Goal: Task Accomplishment & Management: Manage account settings

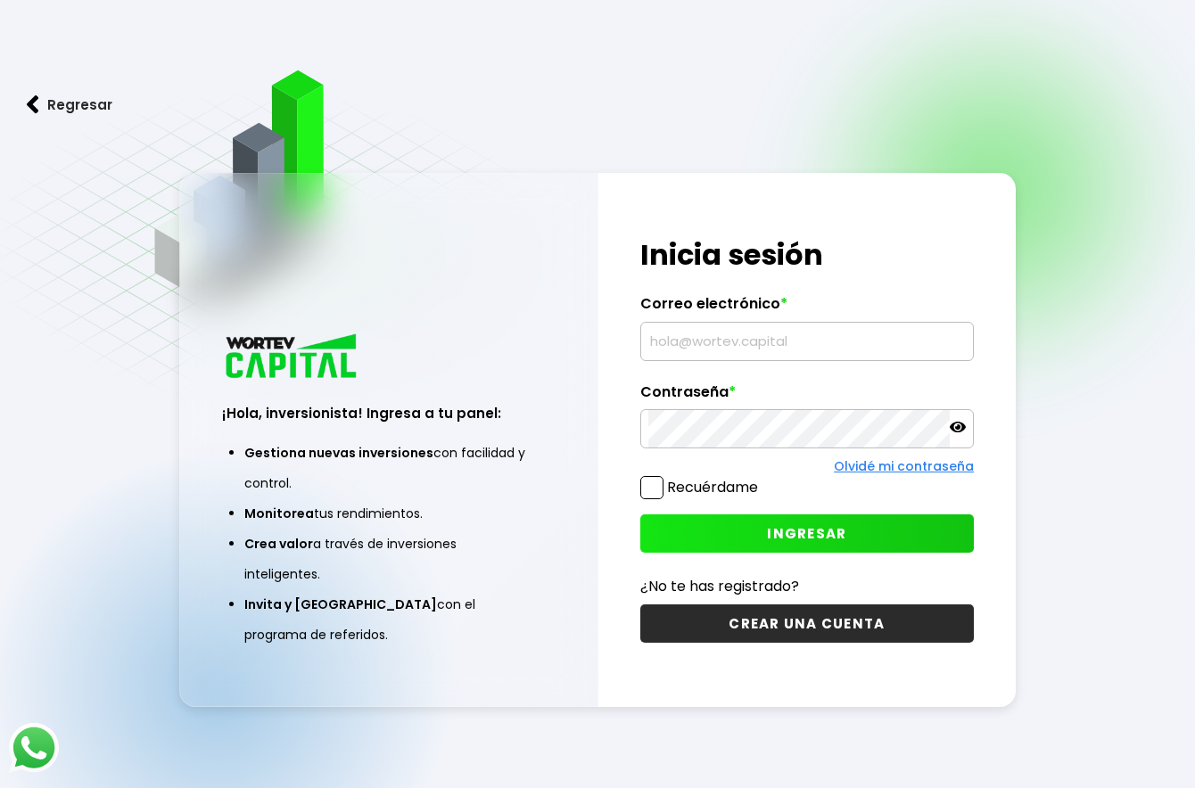
click at [771, 342] on input "text" at bounding box center [807, 341] width 318 height 37
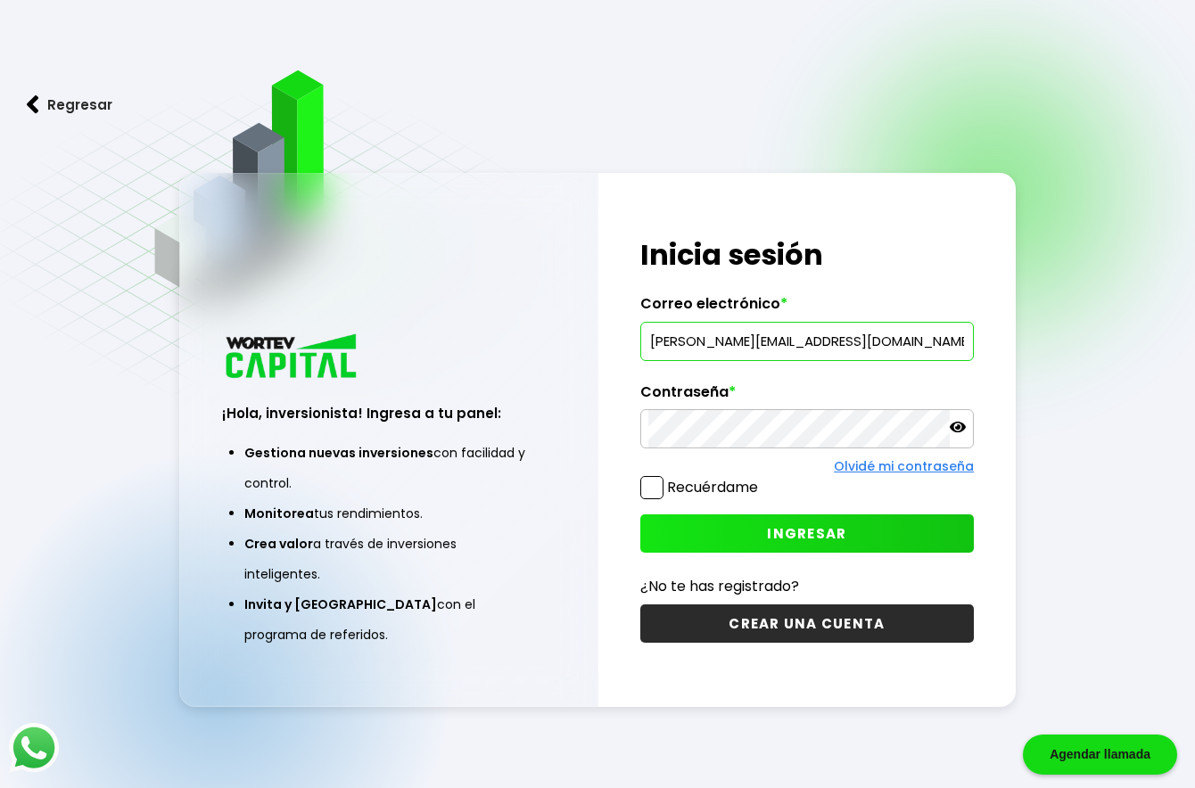
type input "[PERSON_NAME][EMAIL_ADDRESS][DOMAIN_NAME]"
click at [842, 535] on span "INGRESAR" at bounding box center [806, 533] width 79 height 19
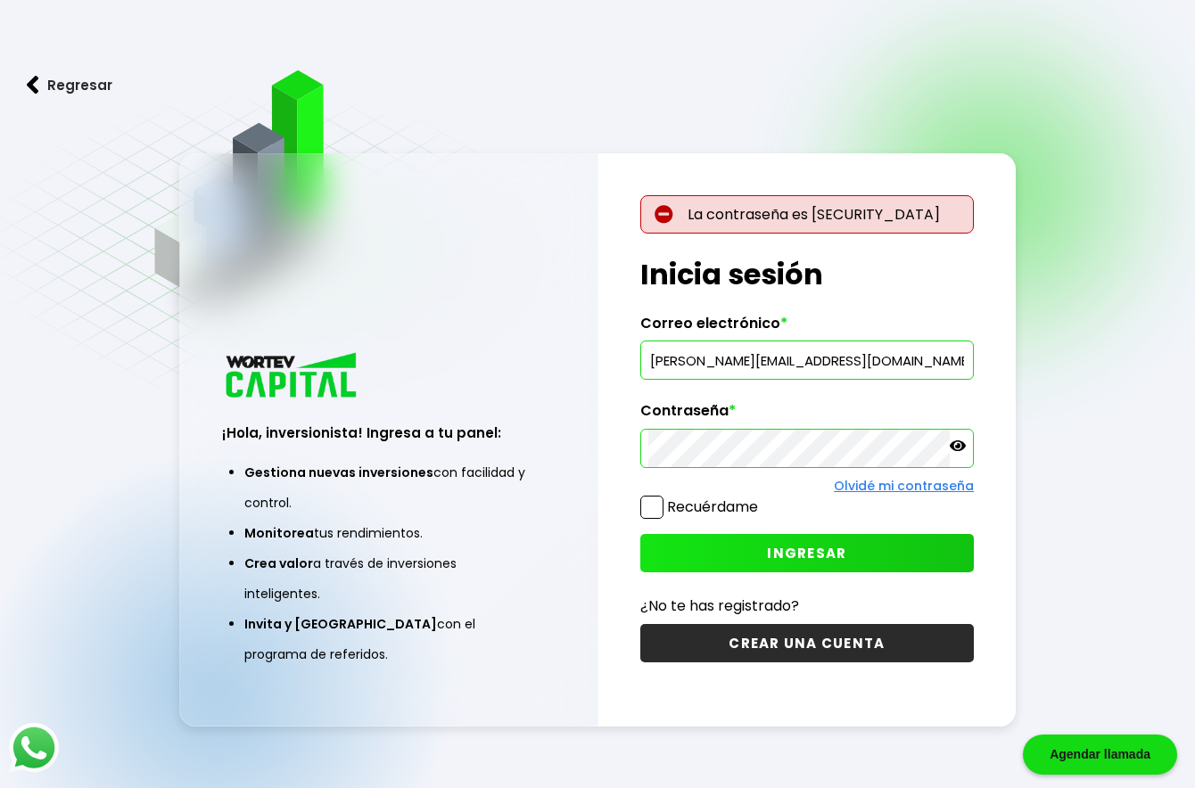
click at [954, 451] on icon at bounding box center [958, 446] width 16 height 16
click at [865, 557] on button "INGRESAR" at bounding box center [807, 553] width 334 height 38
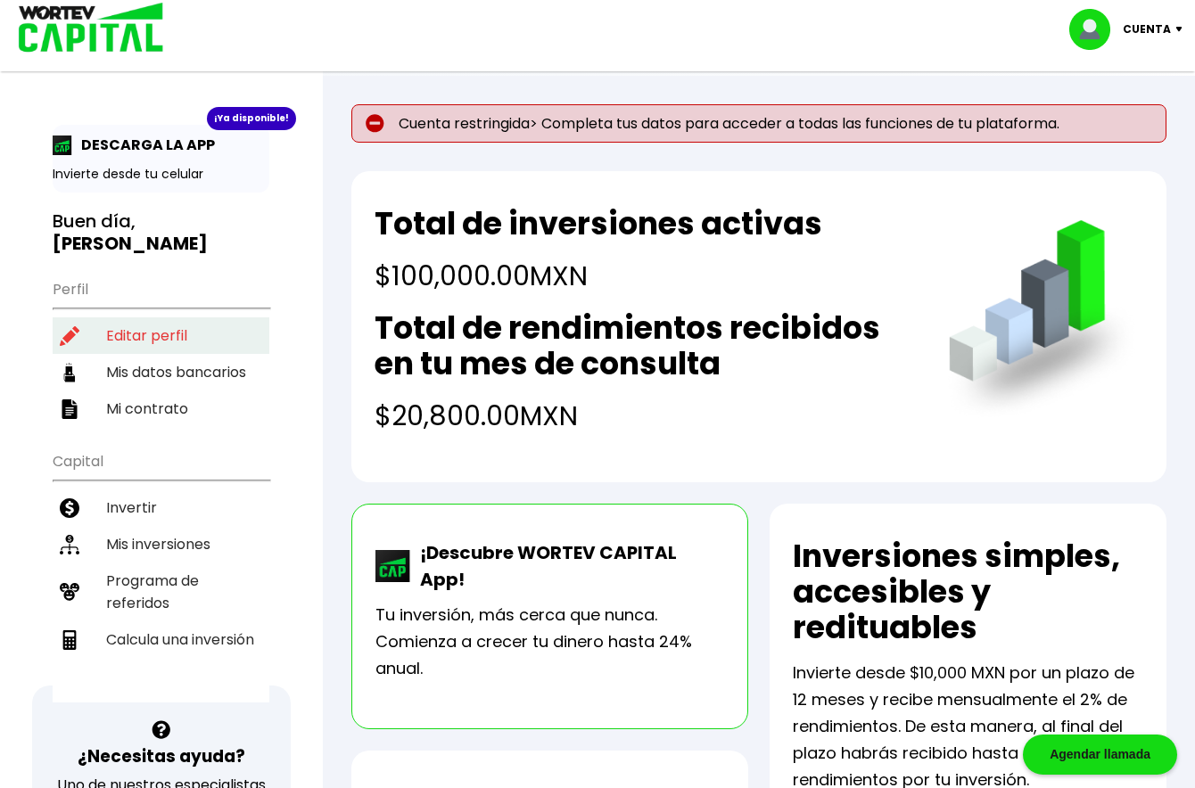
click at [136, 334] on li "Editar perfil" at bounding box center [161, 336] width 217 height 37
select select "Hombre"
select select "Licenciatura"
select select "MO"
select select "BBVA Bancomer"
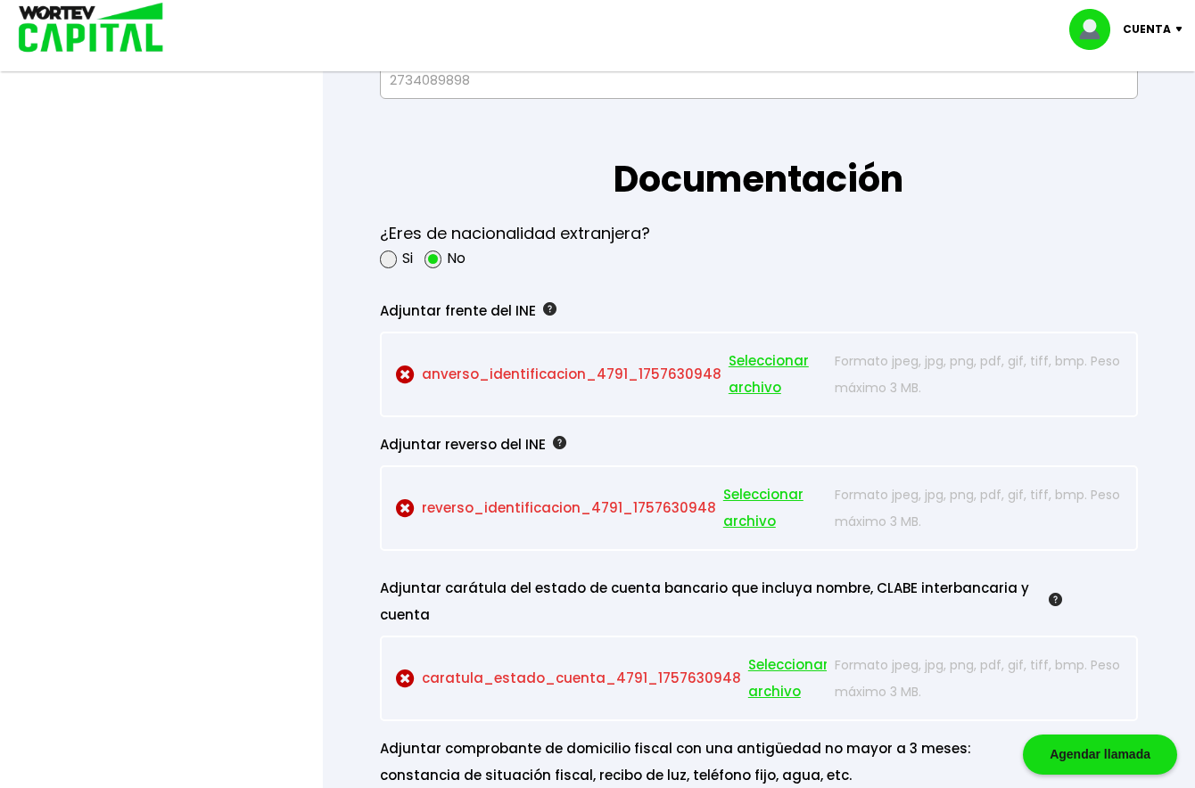
scroll to position [1546, 0]
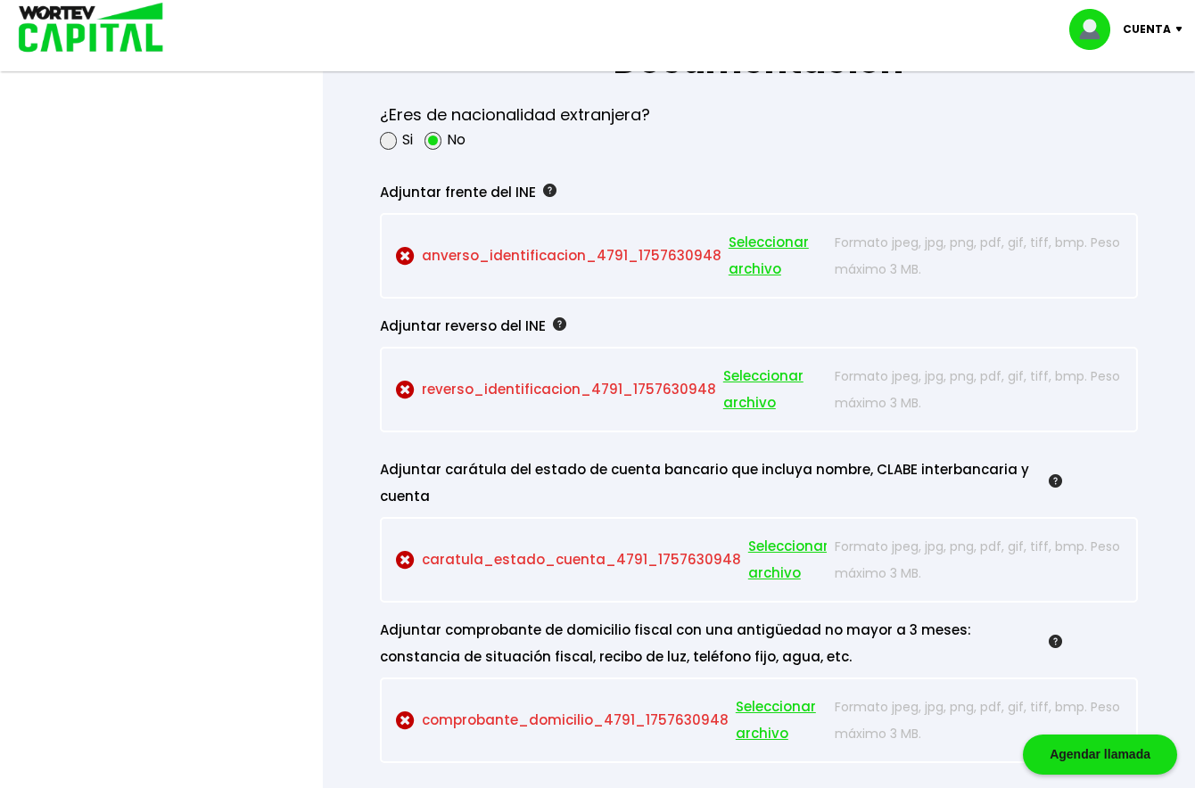
click at [755, 241] on span "Seleccionar archivo" at bounding box center [778, 256] width 98 height 54
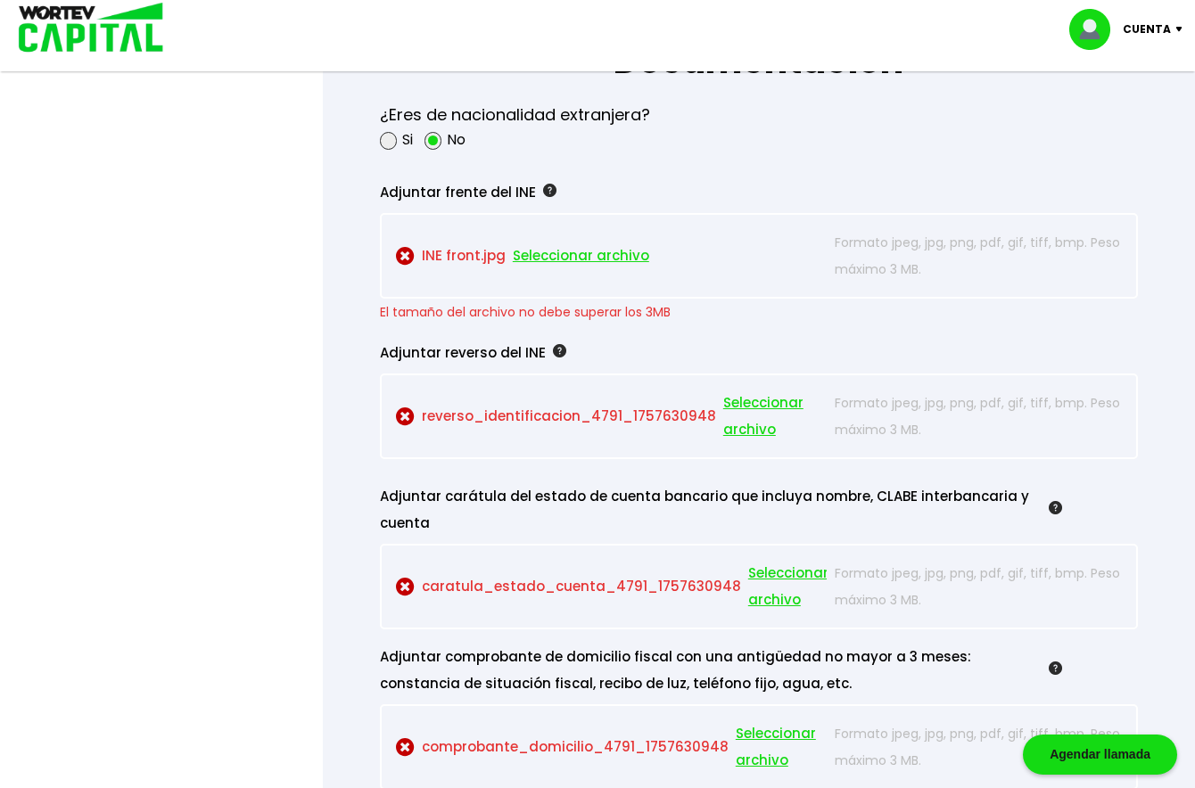
click at [734, 405] on span "Seleccionar archivo" at bounding box center [774, 417] width 103 height 54
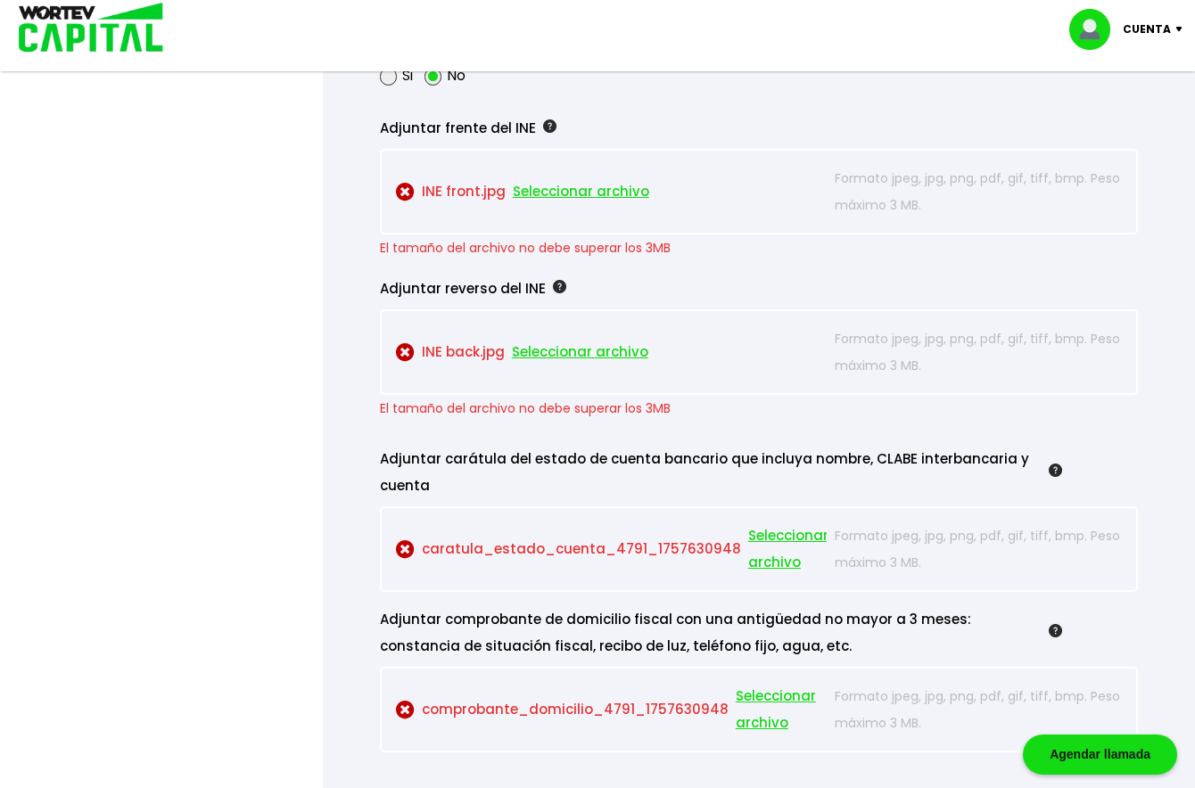
scroll to position [1665, 0]
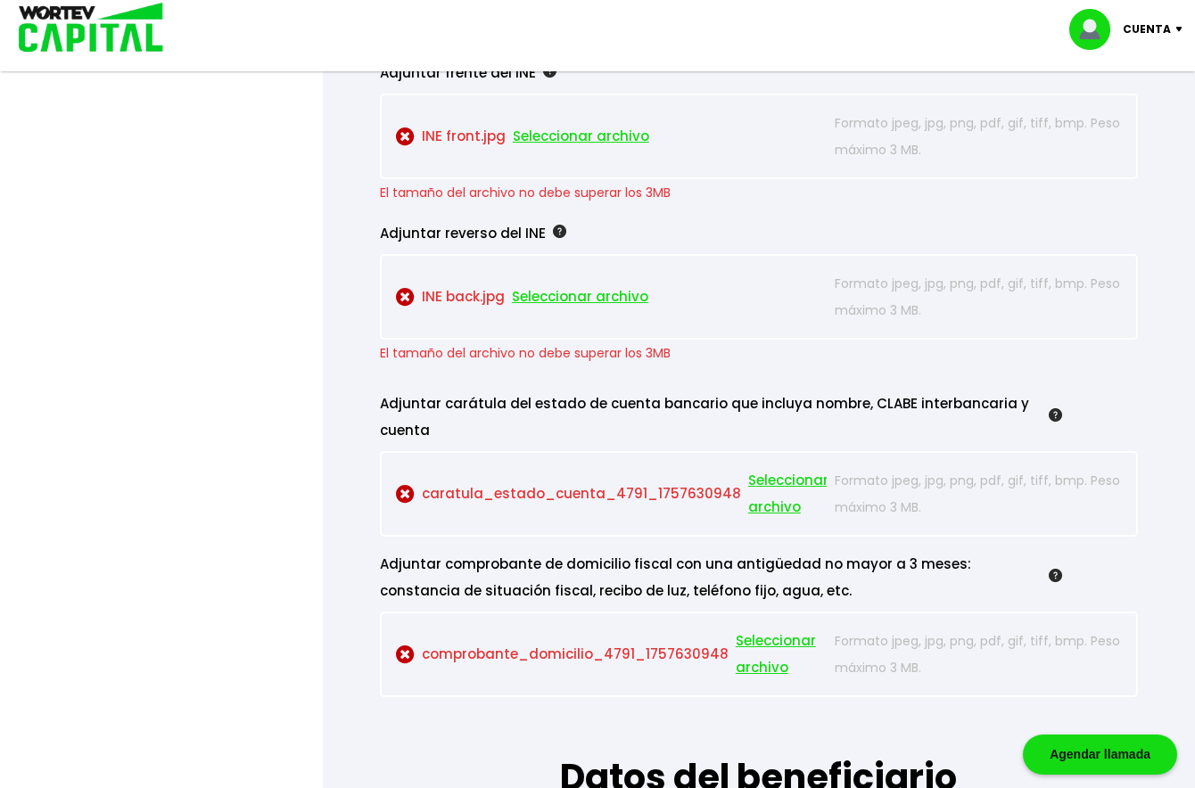
click at [770, 482] on span "Seleccionar archivo" at bounding box center [788, 494] width 80 height 54
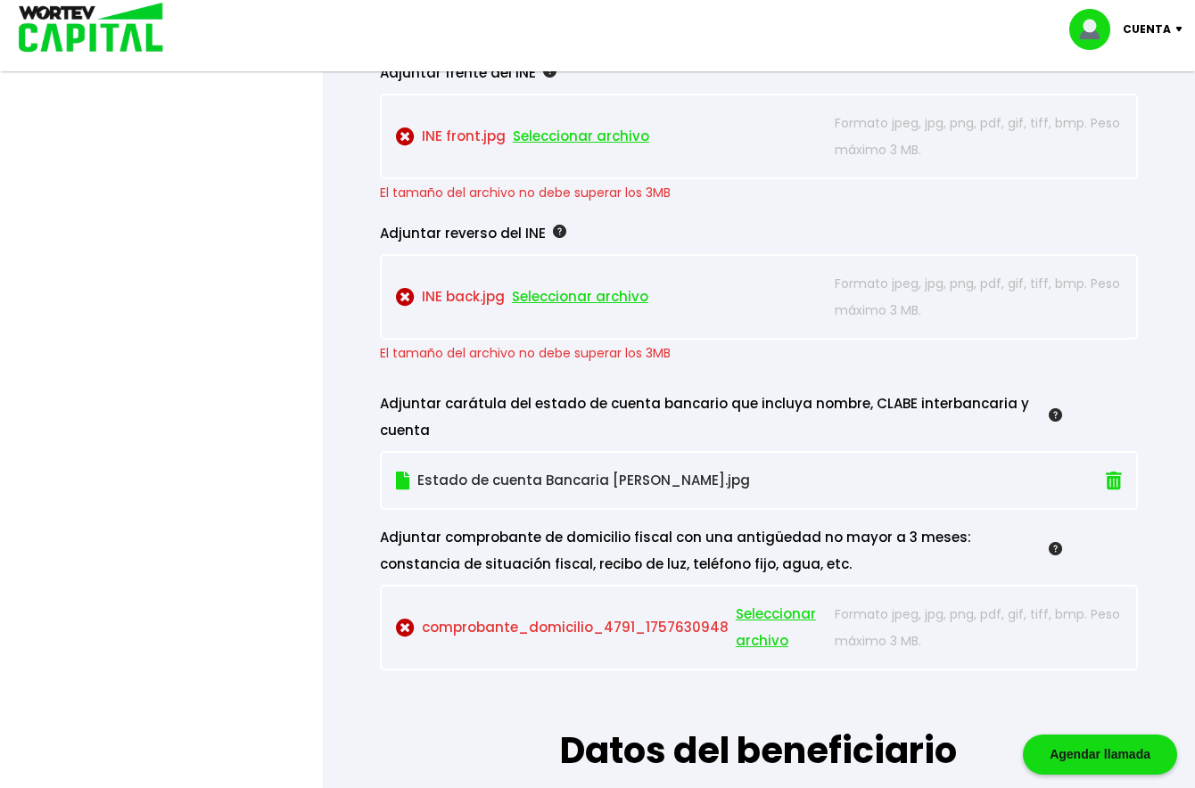
click at [591, 300] on span "Seleccionar archivo" at bounding box center [580, 297] width 136 height 27
click at [762, 608] on span "Seleccionar archivo" at bounding box center [781, 628] width 91 height 54
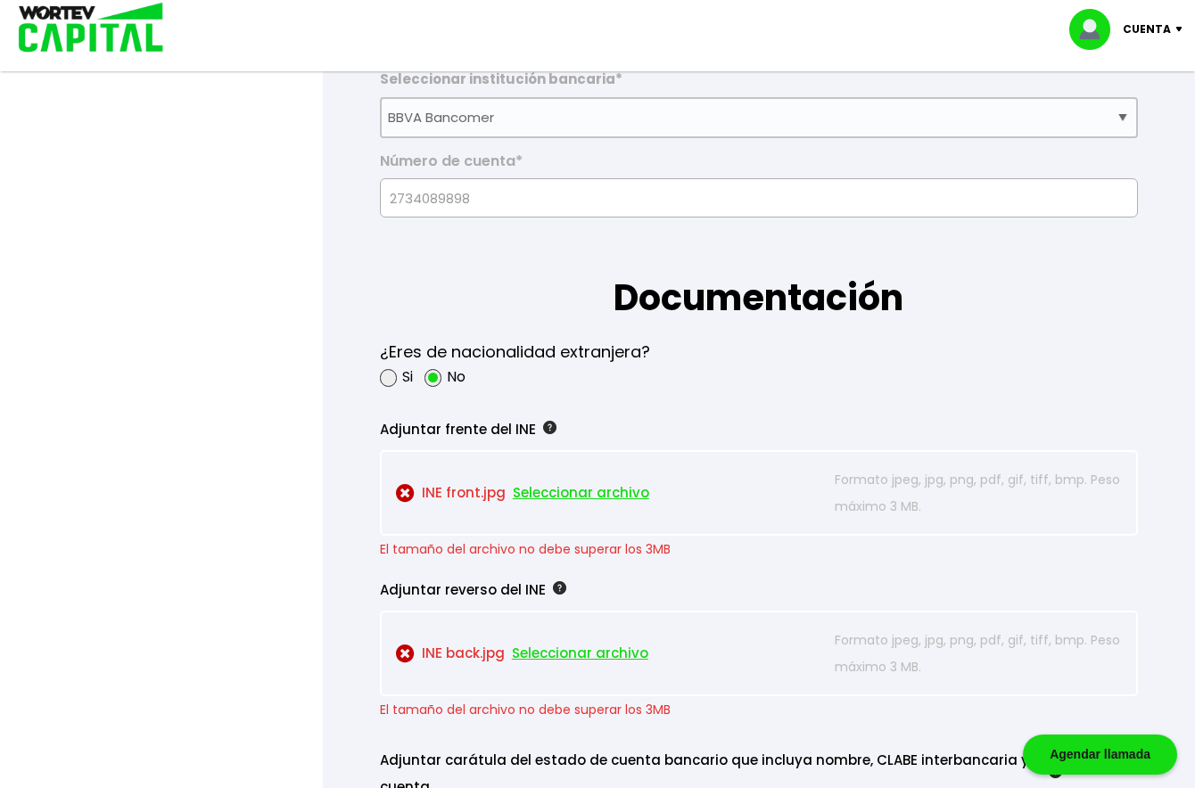
scroll to position [1427, 0]
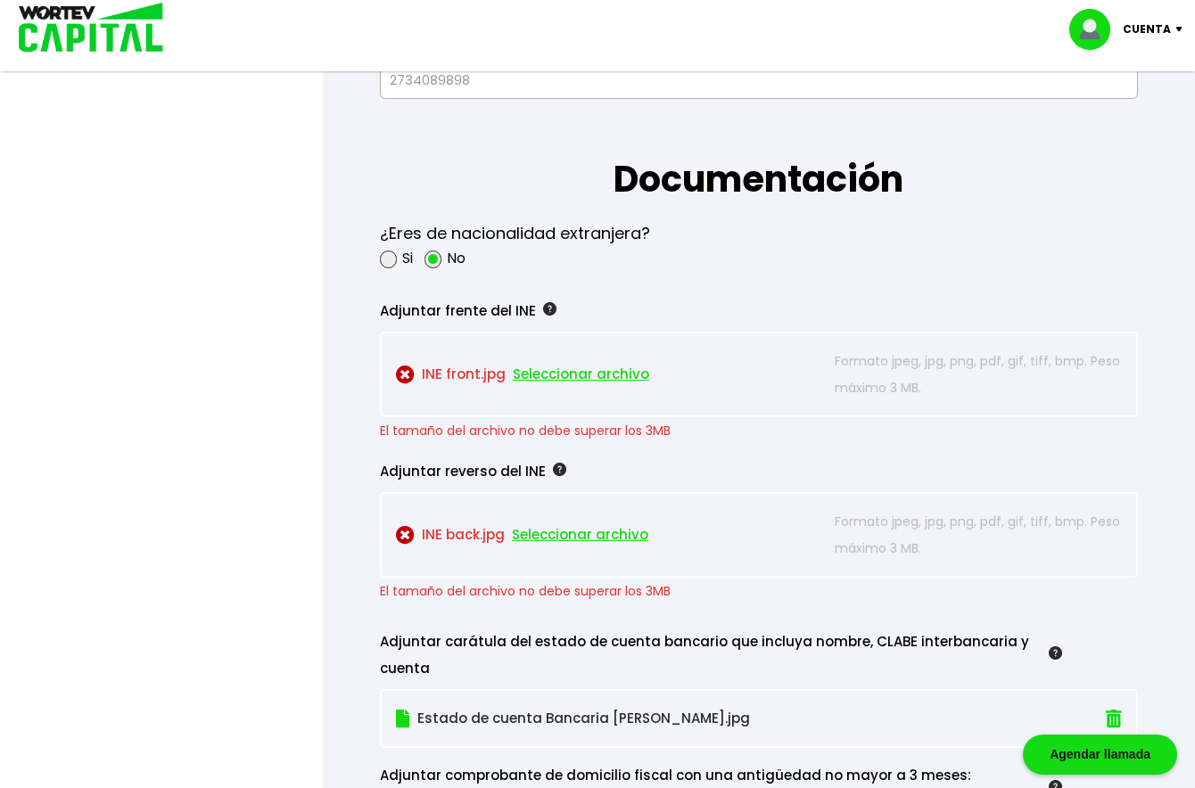
click at [600, 374] on span "Seleccionar archivo" at bounding box center [581, 374] width 136 height 27
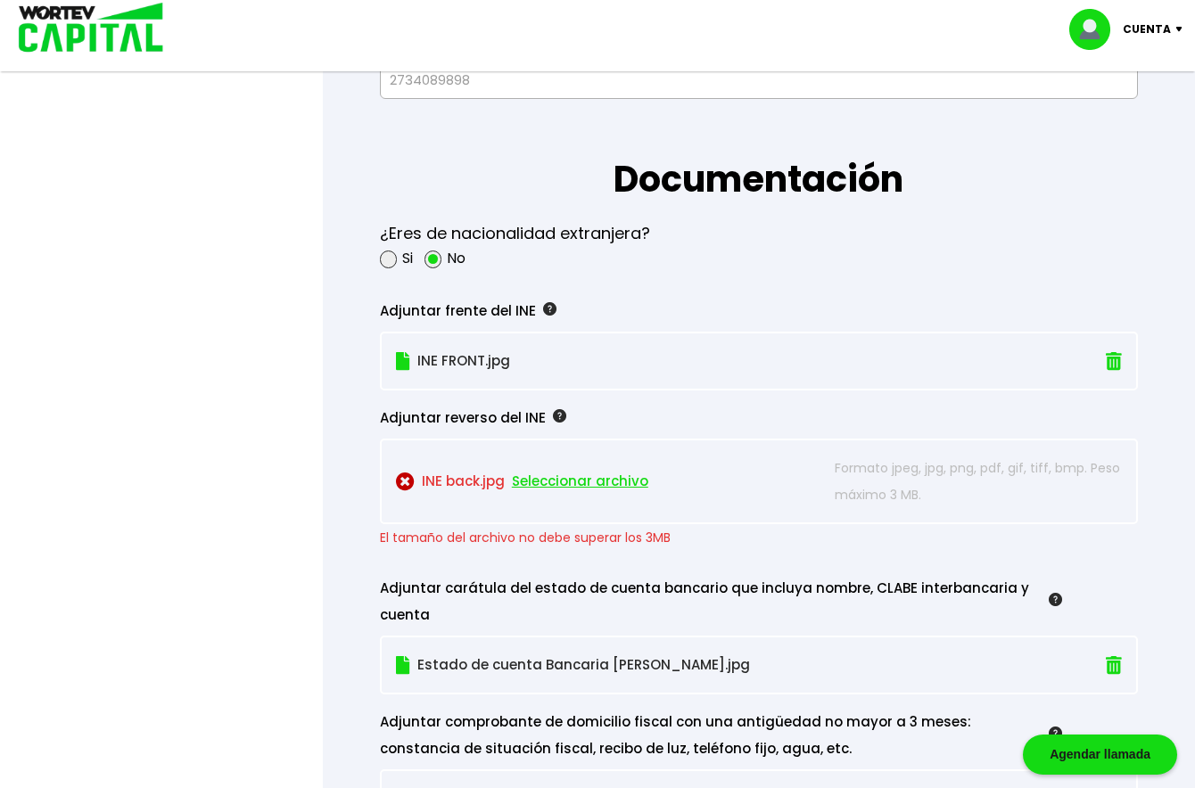
click at [599, 479] on span "Seleccionar archivo" at bounding box center [580, 481] width 136 height 27
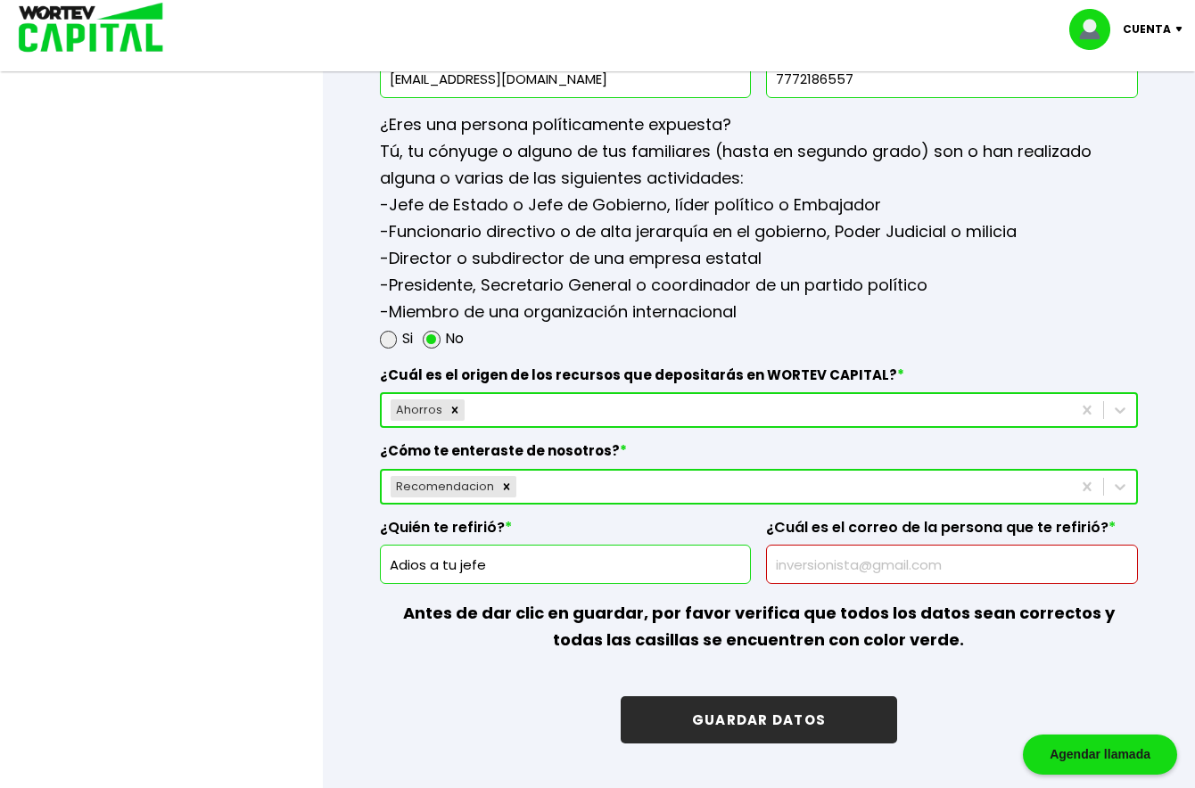
scroll to position [2616, 0]
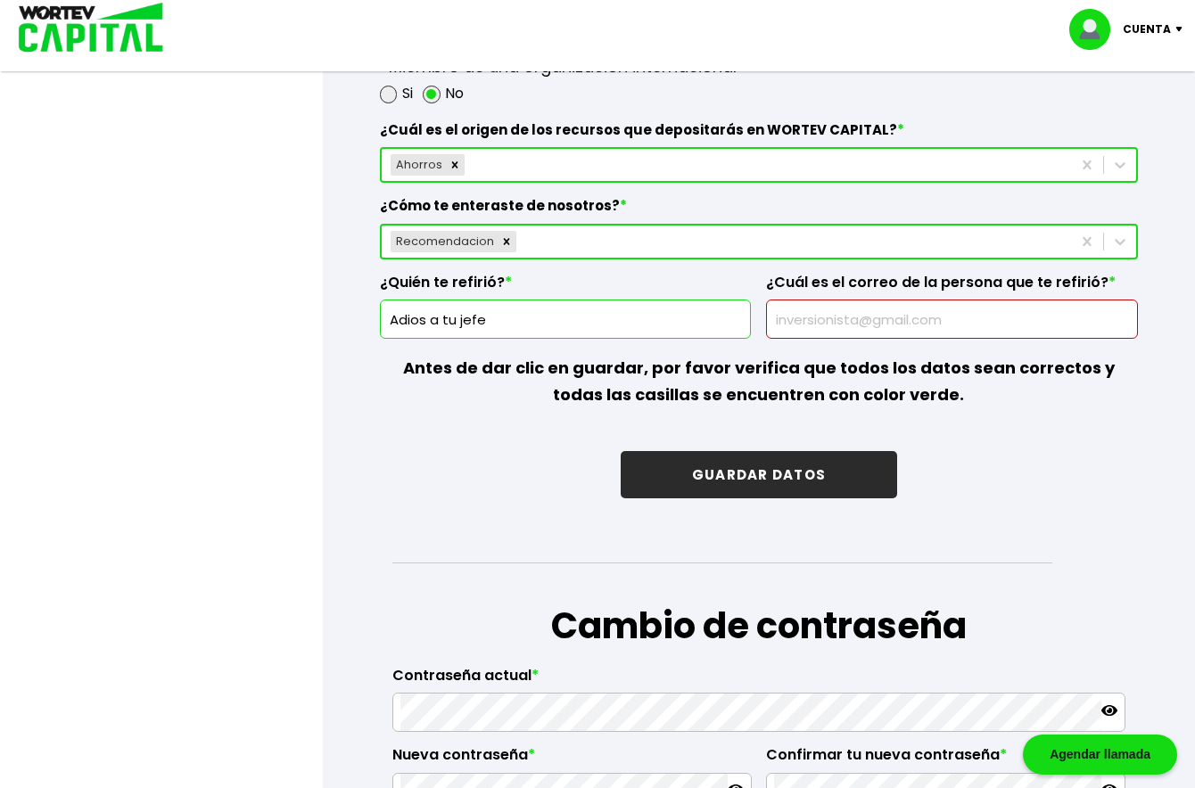
click at [849, 329] on input "text" at bounding box center [952, 319] width 356 height 37
type input "d"
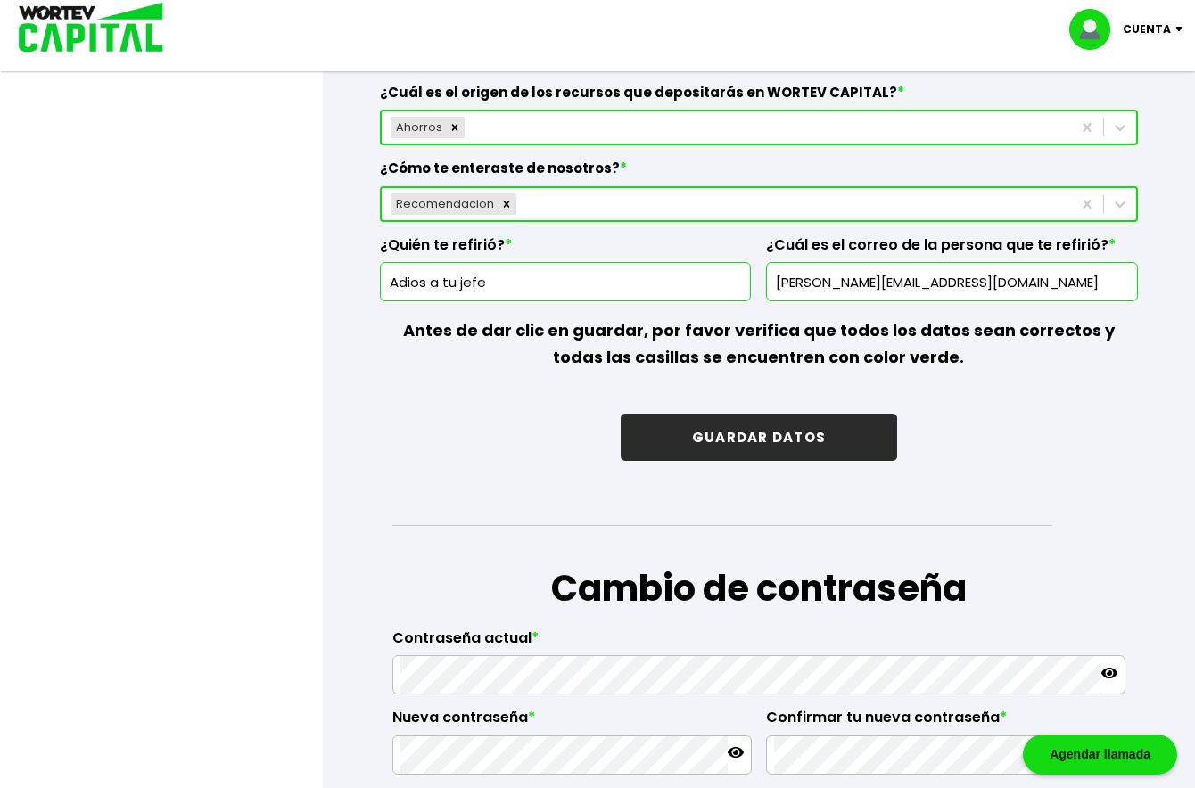
scroll to position [2614, 0]
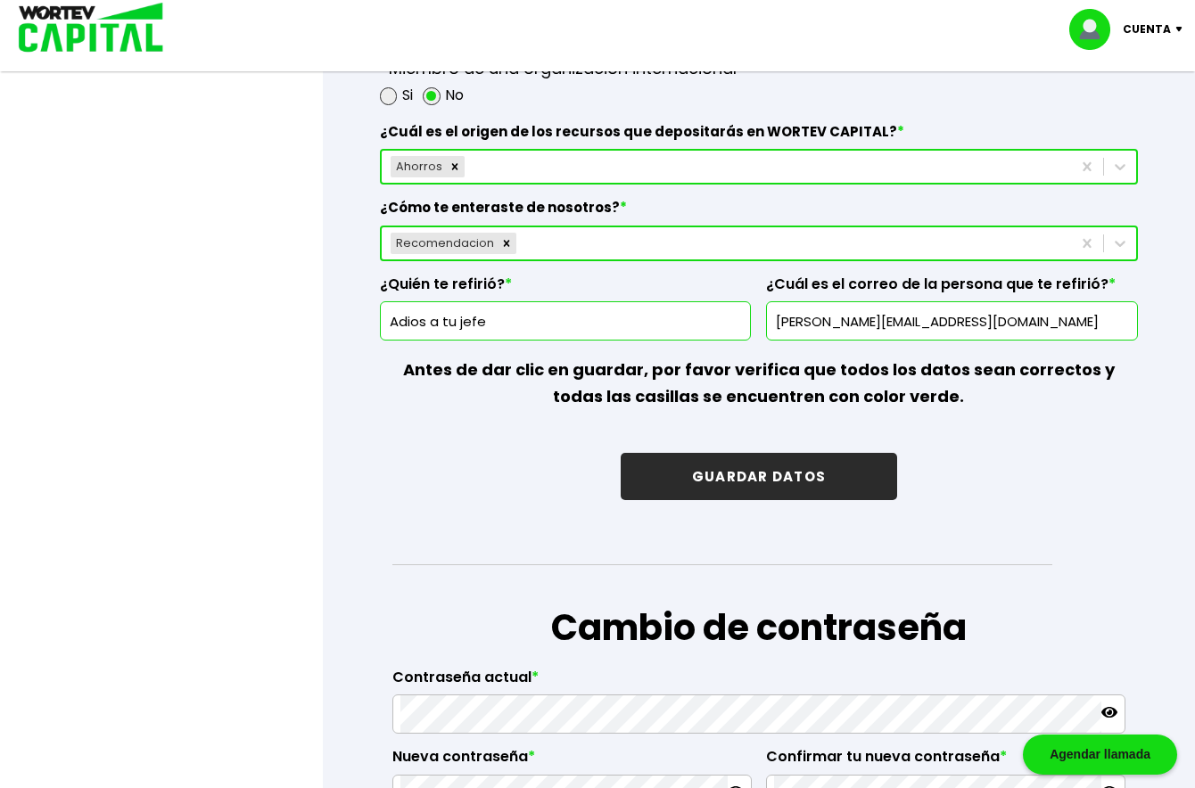
type input "[PERSON_NAME][EMAIL_ADDRESS][DOMAIN_NAME]"
click at [780, 478] on button "GUARDAR DATOS" at bounding box center [759, 476] width 276 height 47
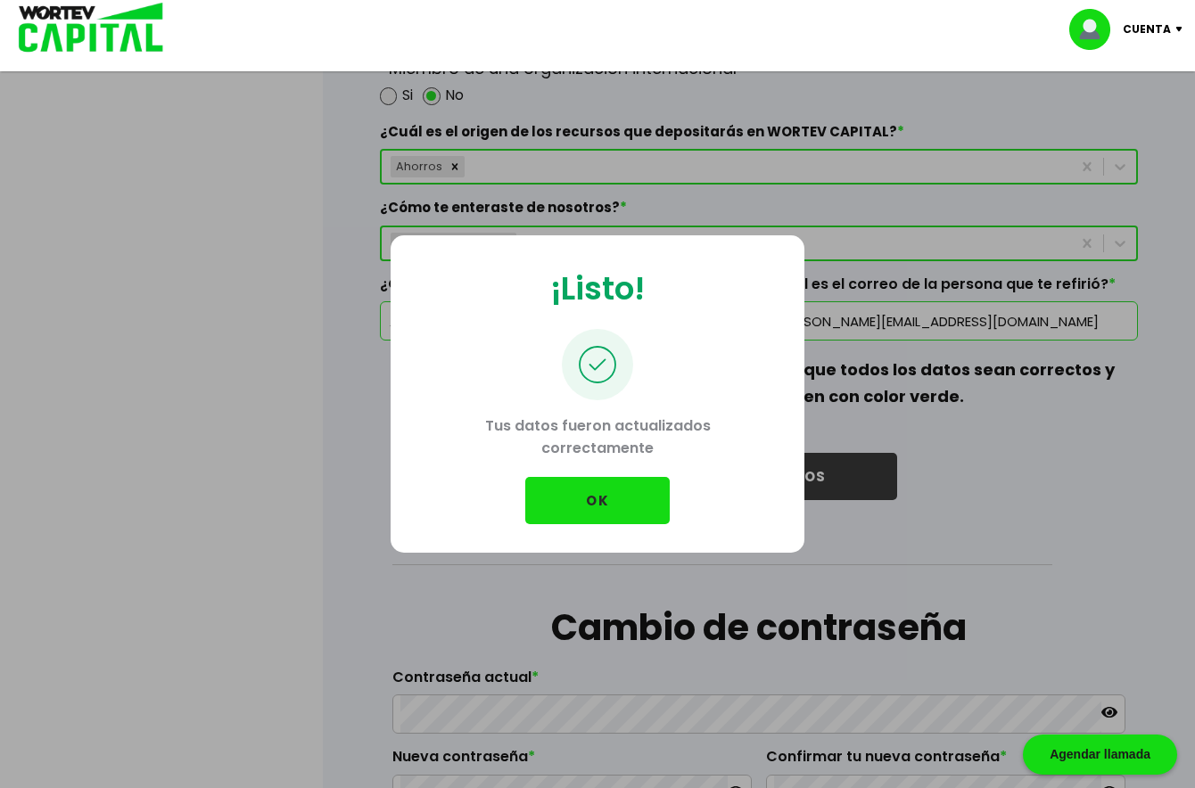
click at [608, 511] on button "OK" at bounding box center [597, 500] width 144 height 47
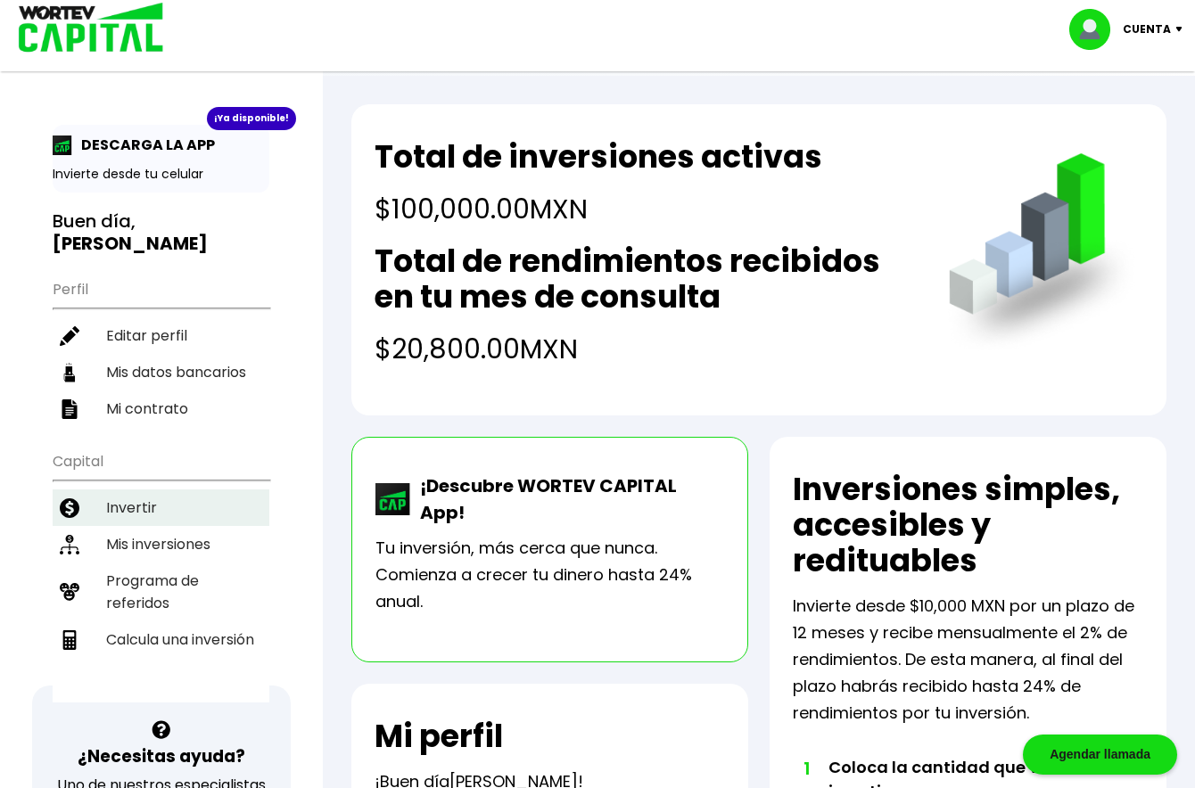
click at [140, 512] on li "Invertir" at bounding box center [161, 508] width 217 height 37
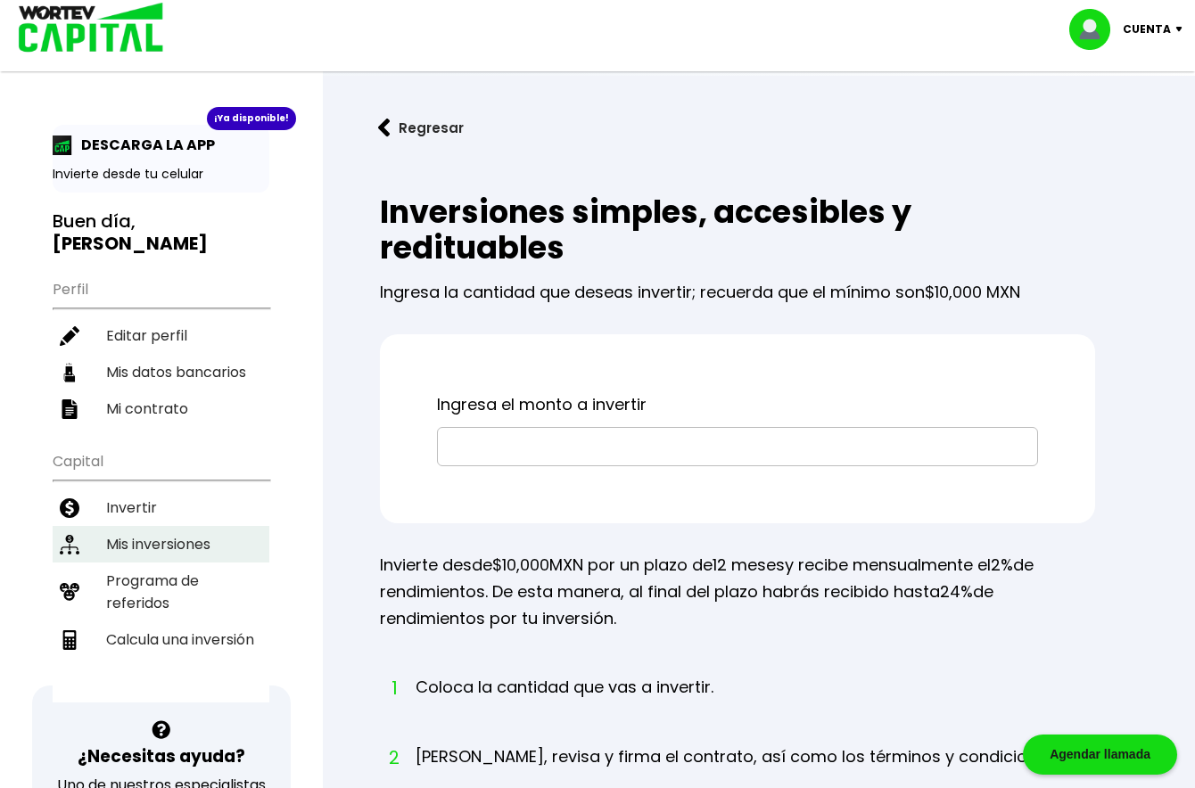
click at [186, 544] on li "Mis inversiones" at bounding box center [161, 544] width 217 height 37
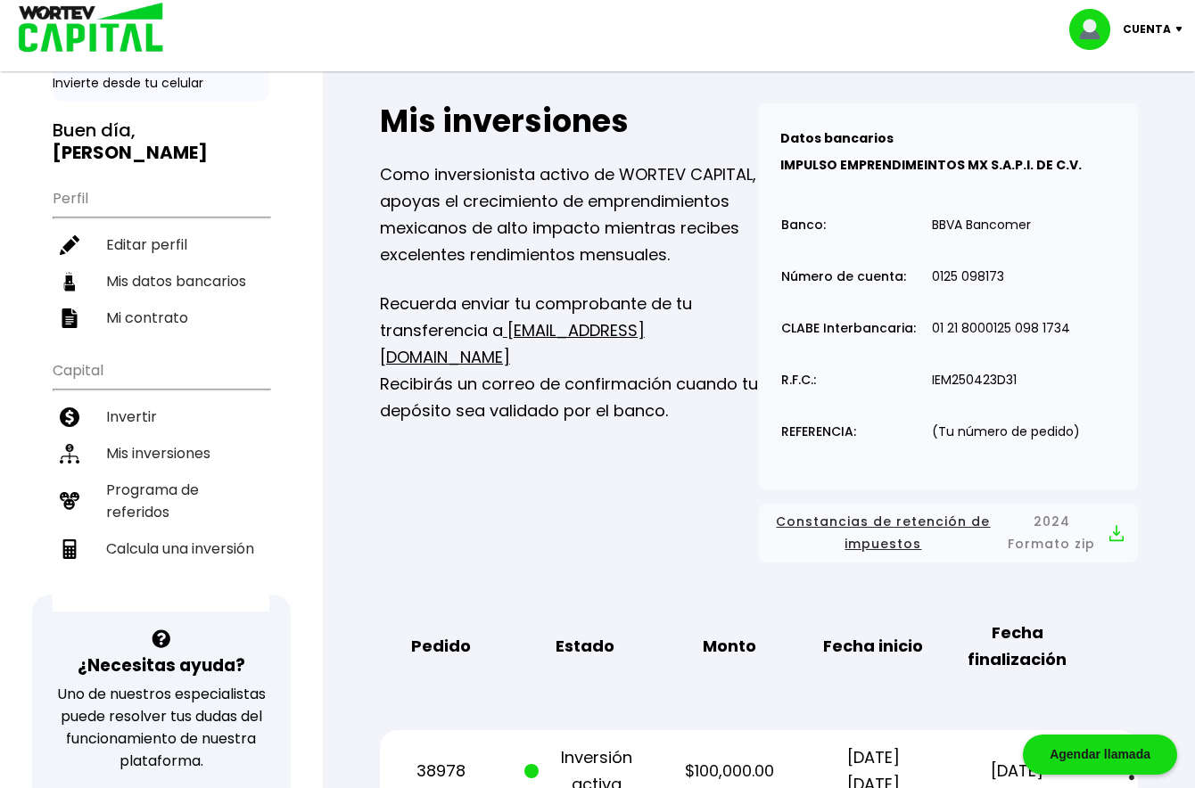
scroll to position [130, 0]
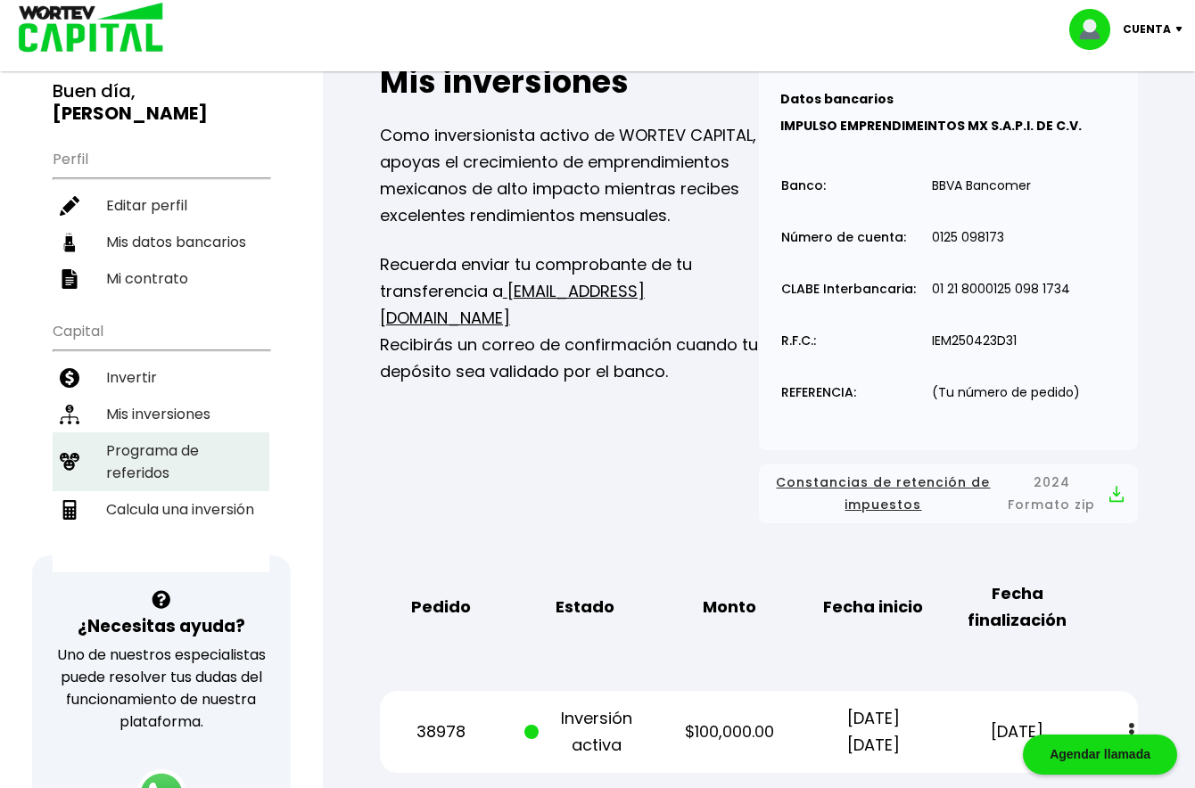
click at [169, 454] on li "Programa de referidos" at bounding box center [161, 462] width 217 height 59
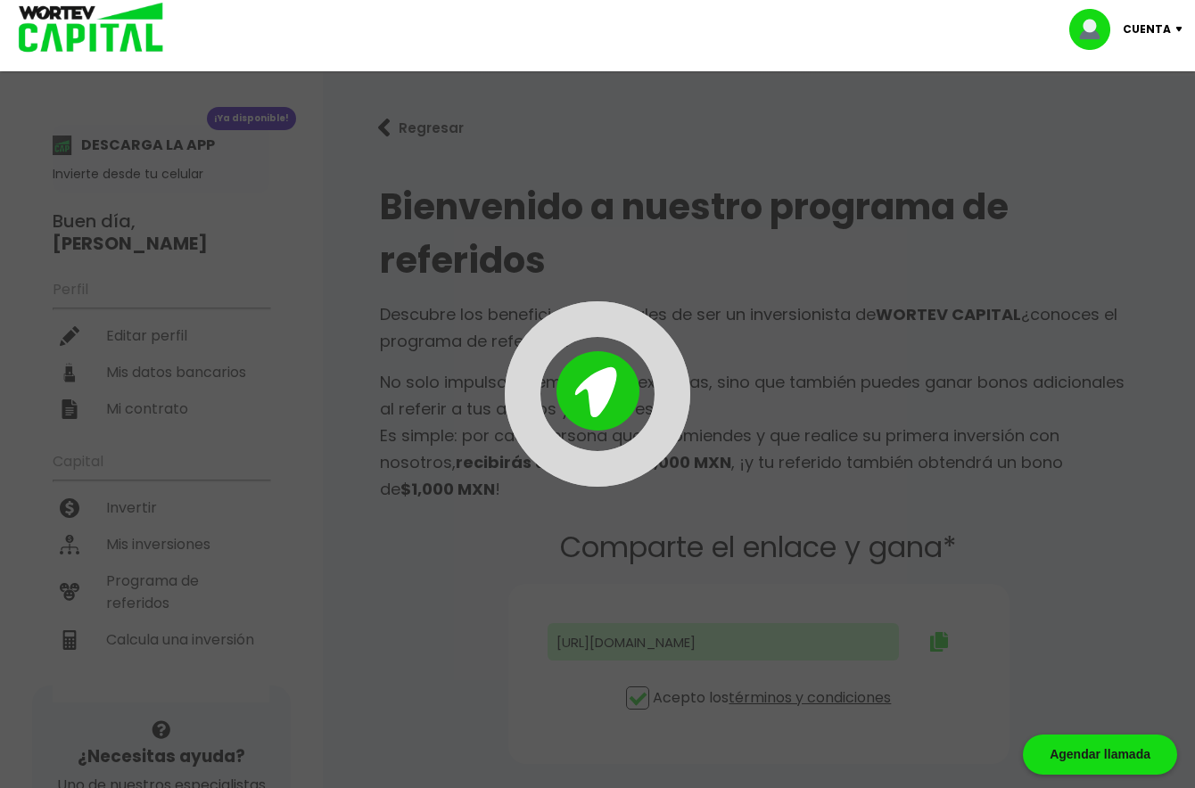
type input "[URL][DOMAIN_NAME][PERSON_NAME]"
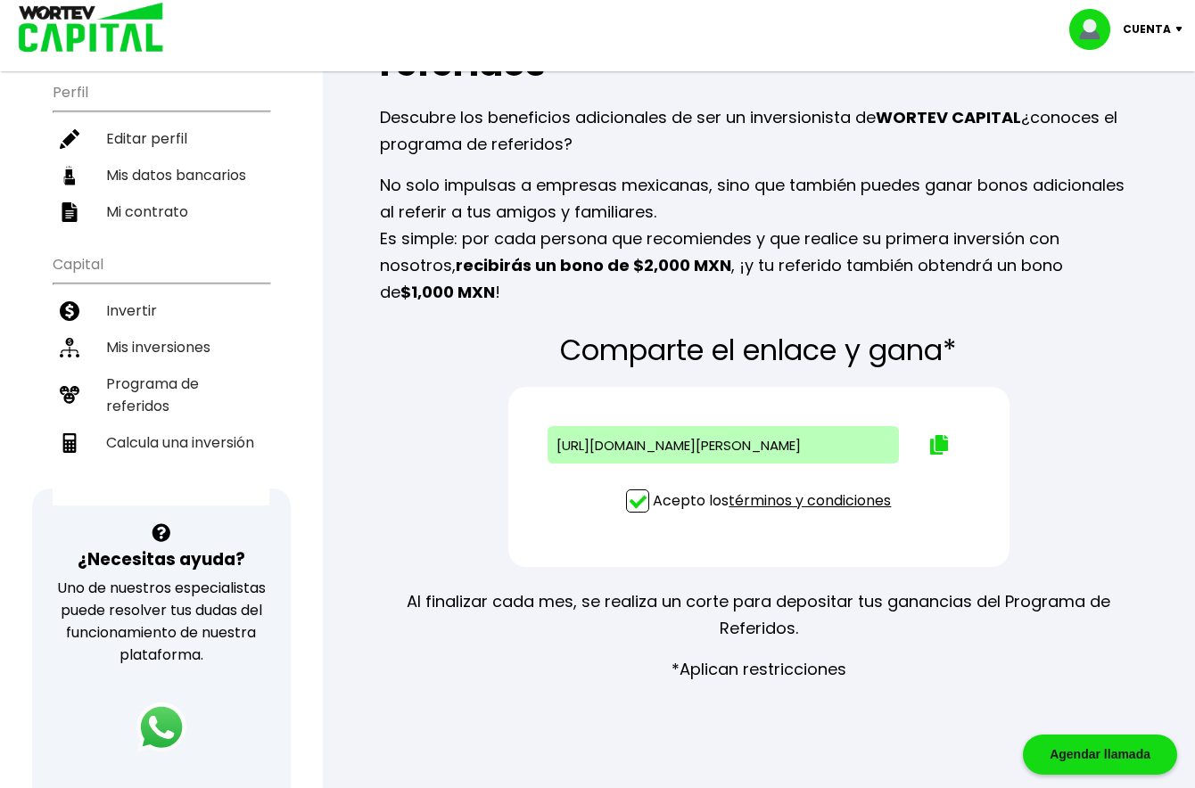
scroll to position [249, 0]
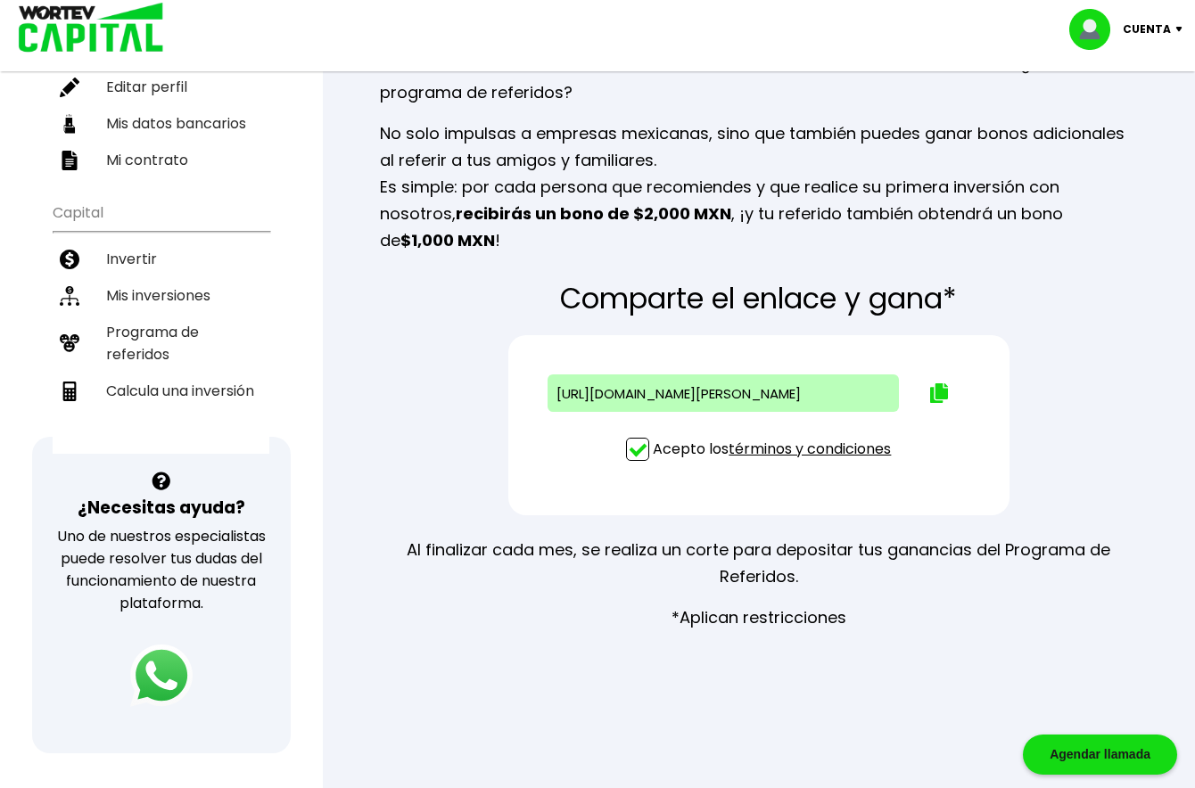
click at [161, 707] on img at bounding box center [161, 676] width 62 height 62
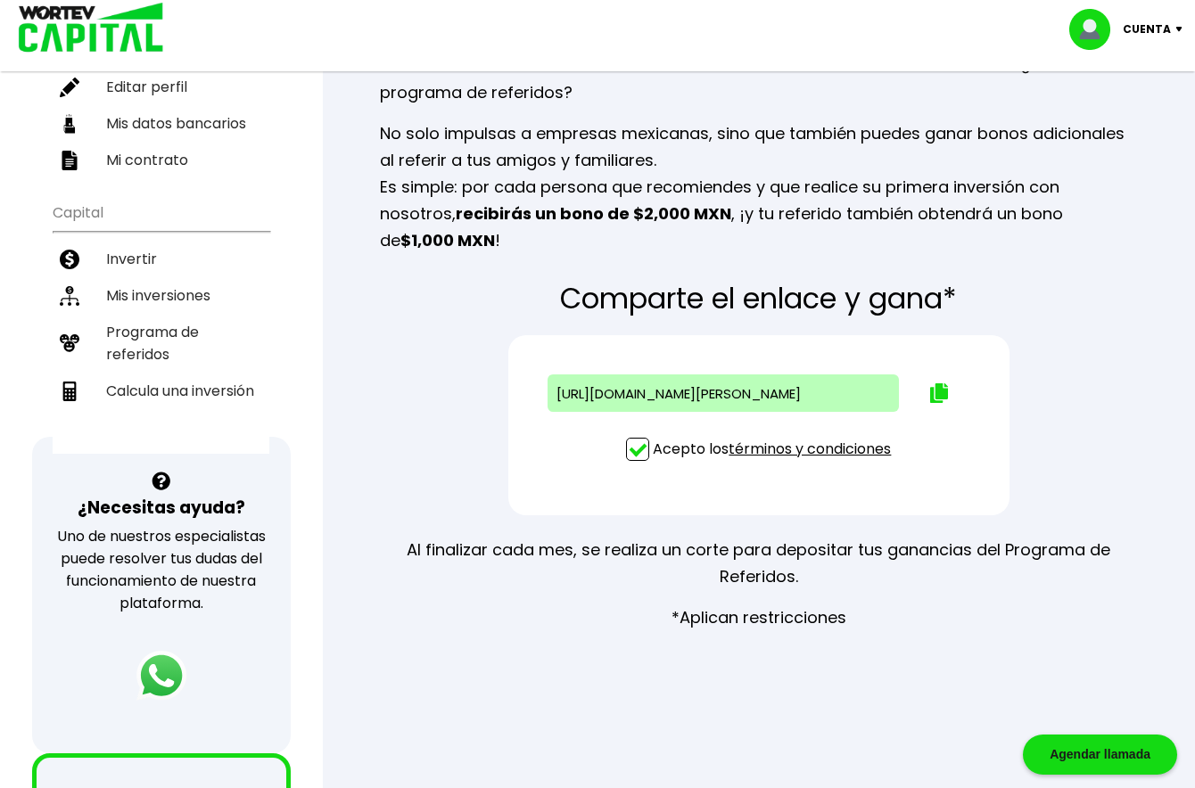
scroll to position [606, 0]
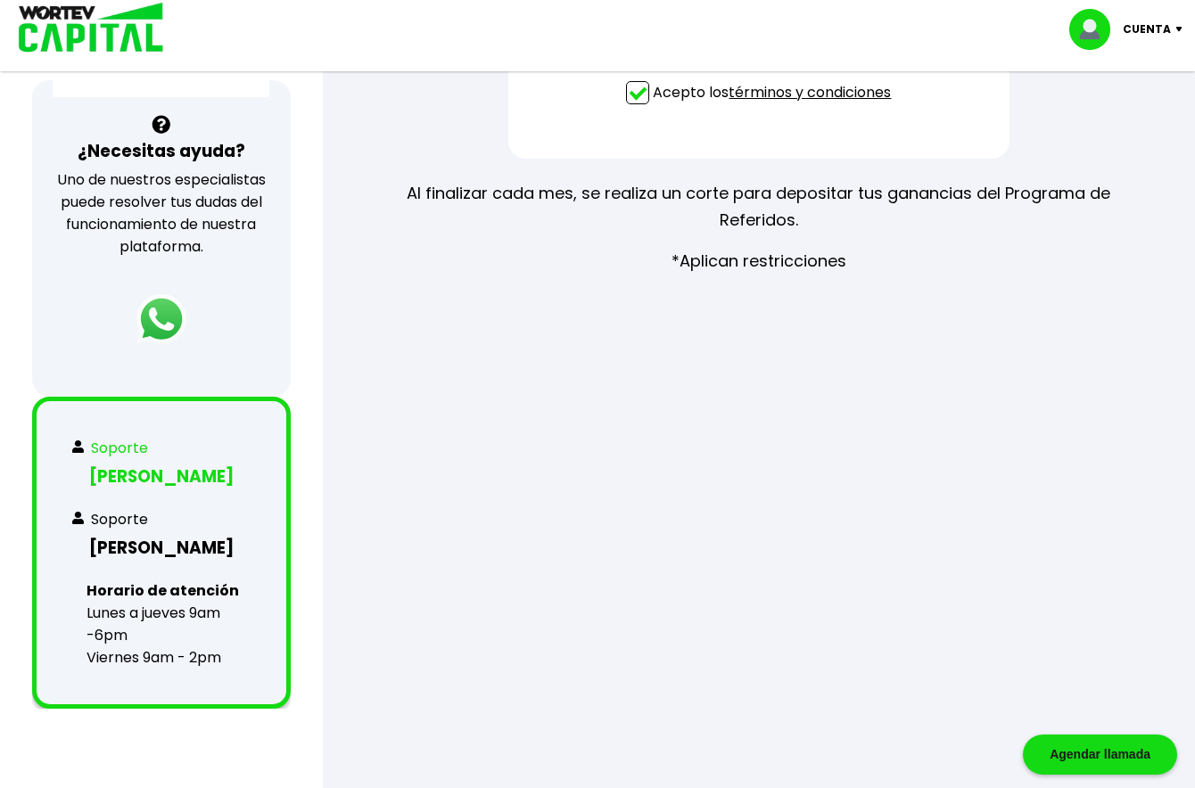
click at [126, 490] on h3 "[PERSON_NAME]" at bounding box center [160, 477] width 177 height 26
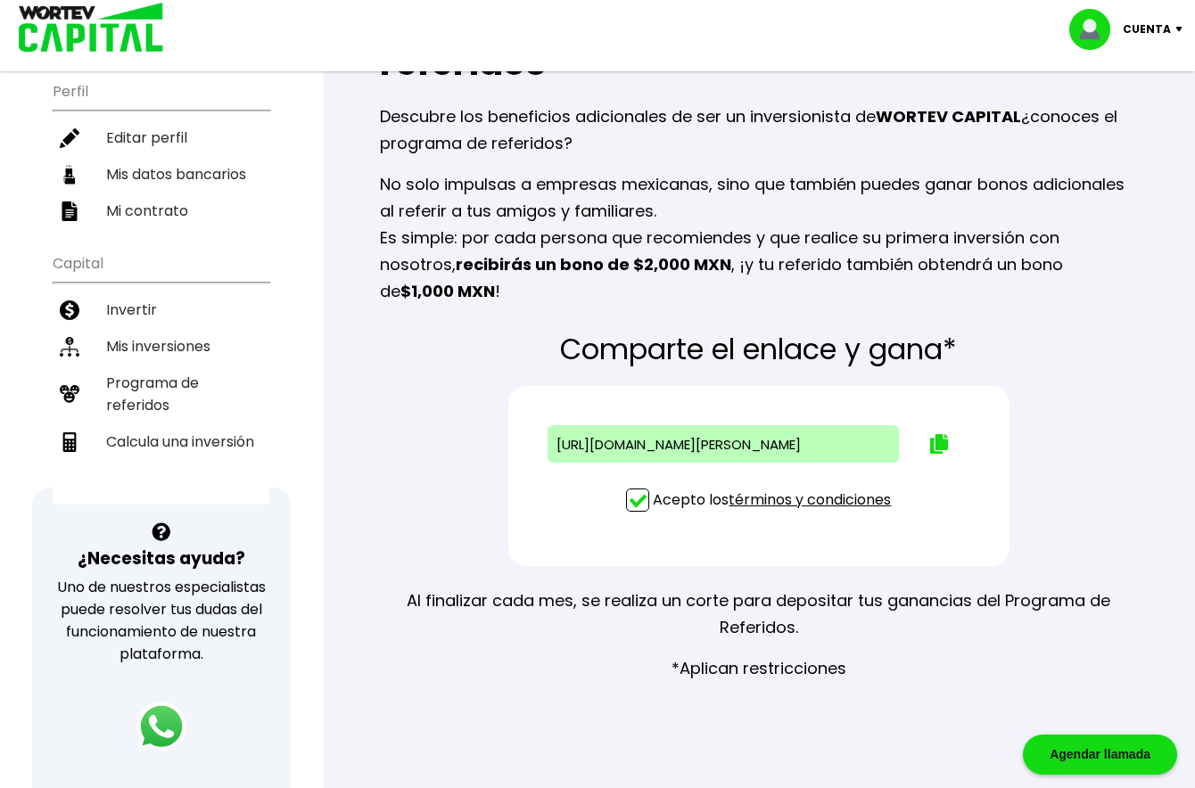
scroll to position [249, 0]
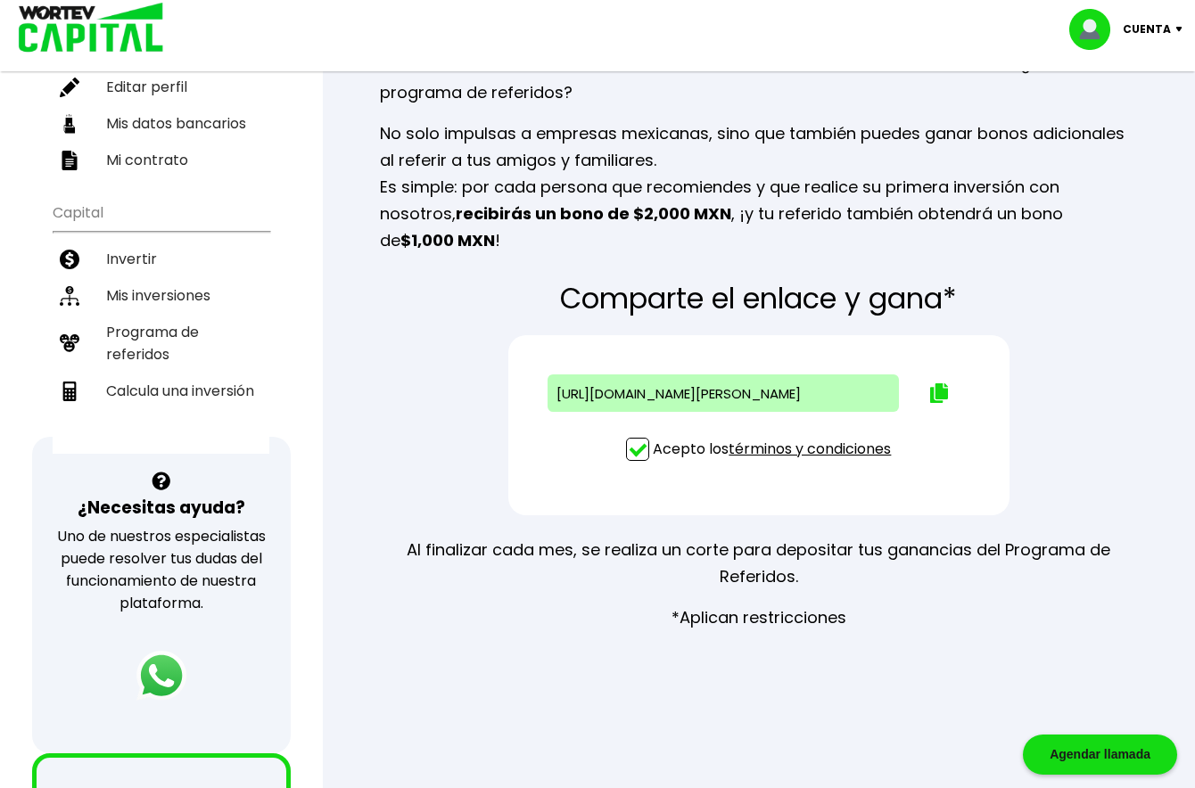
click at [802, 453] on link "términos y condiciones" at bounding box center [810, 449] width 162 height 21
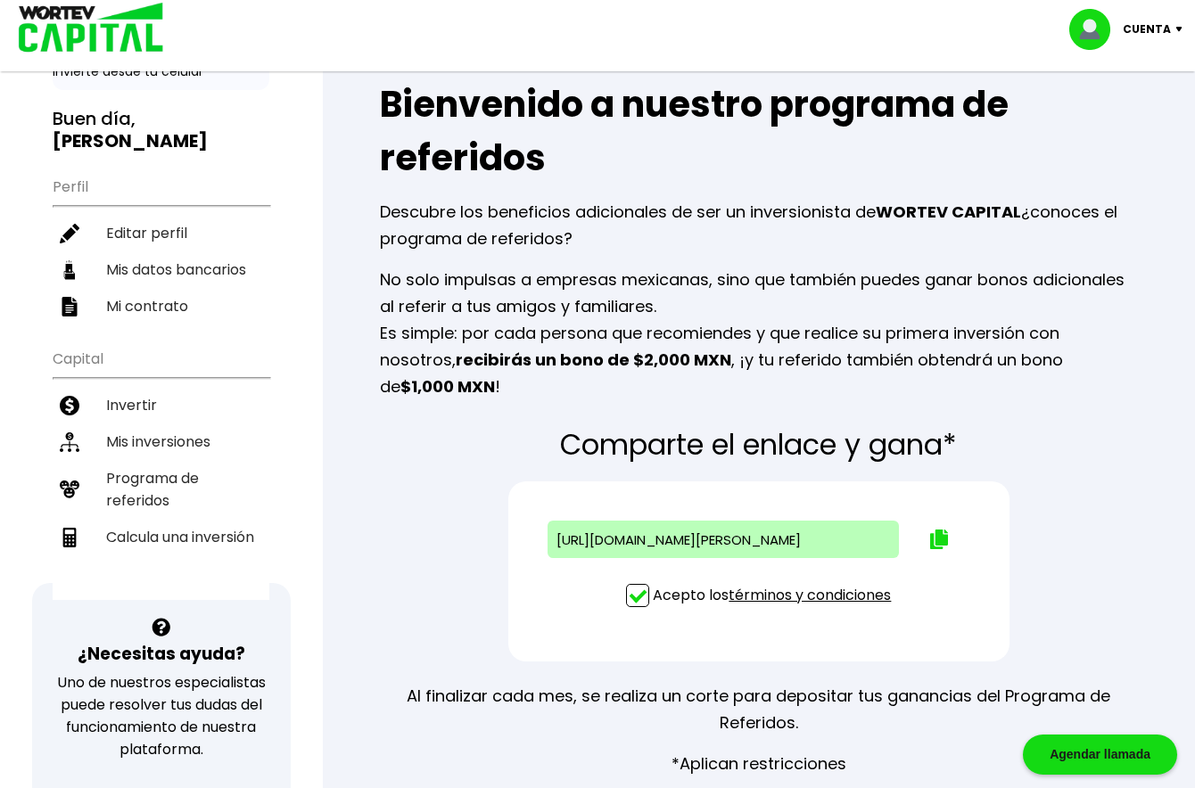
scroll to position [0, 0]
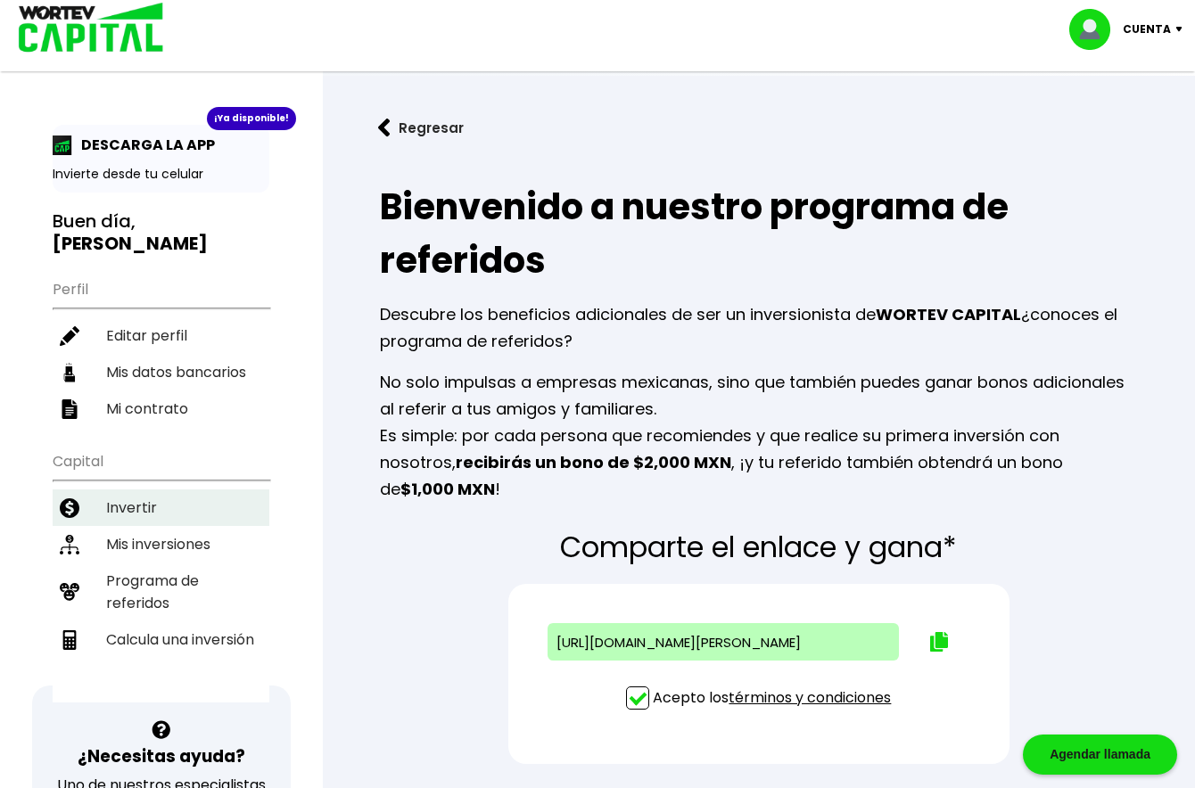
click at [159, 507] on li "Invertir" at bounding box center [161, 508] width 217 height 37
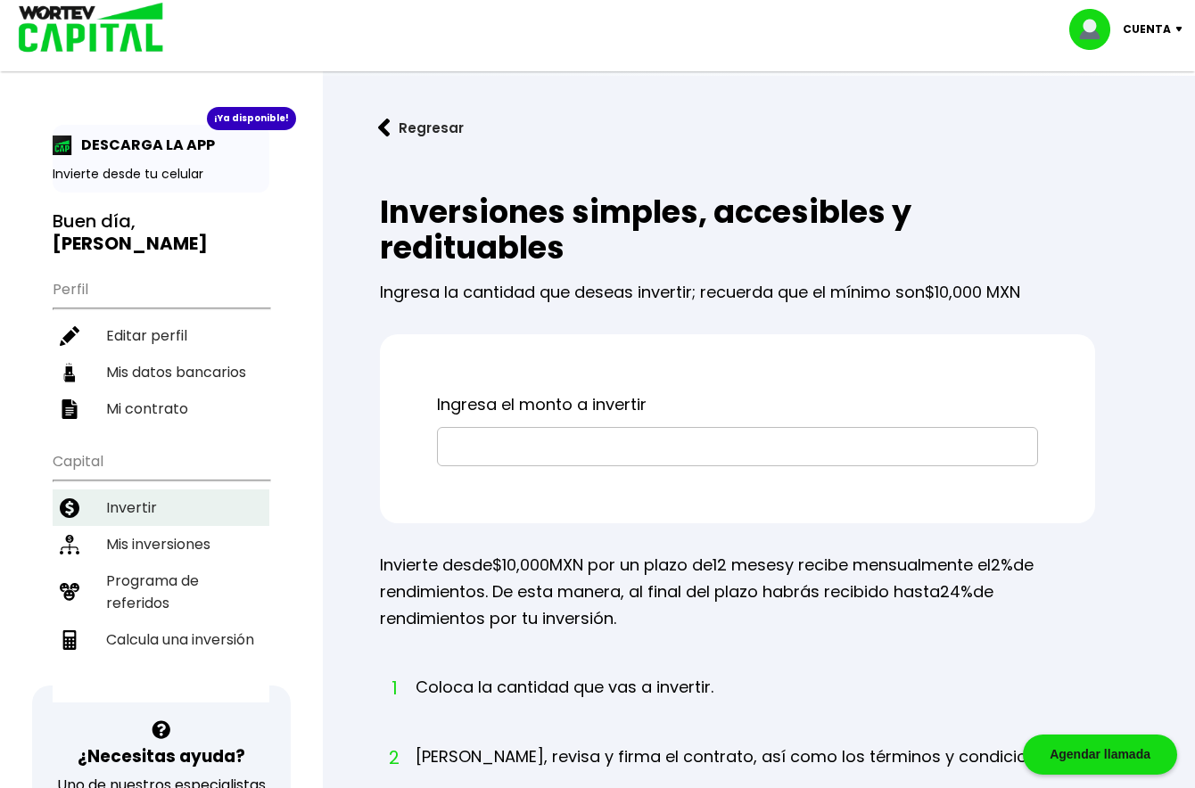
click at [151, 509] on li "Invertir" at bounding box center [161, 508] width 217 height 37
click at [1167, 29] on p "Cuenta" at bounding box center [1147, 29] width 48 height 27
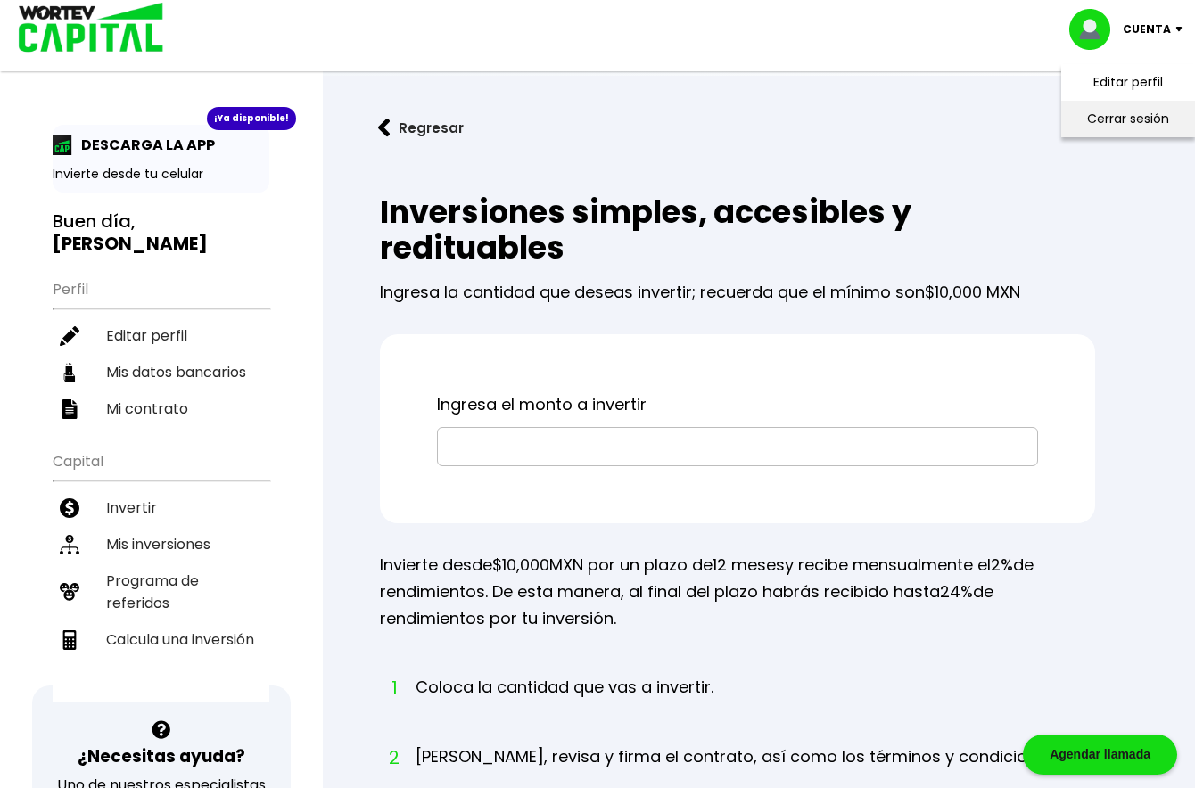
click at [1130, 116] on li "Cerrar sesión" at bounding box center [1128, 119] width 143 height 37
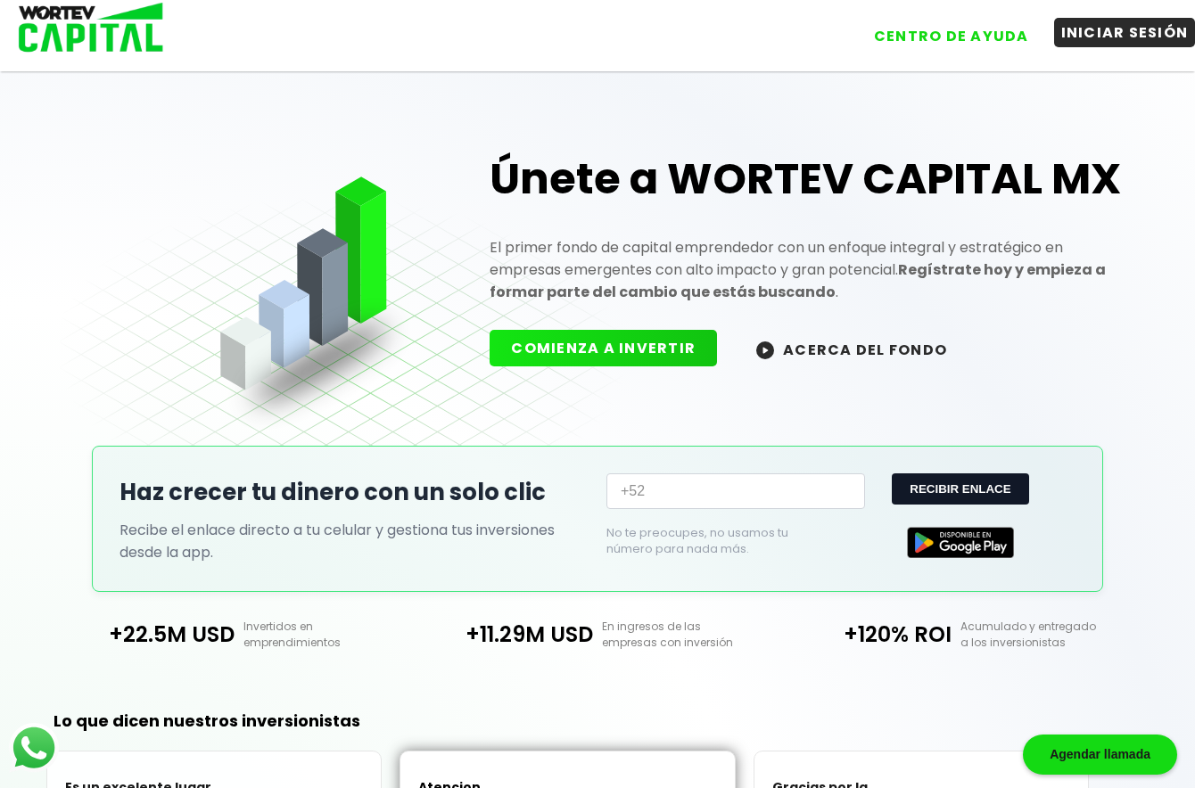
click at [1110, 34] on button "INICIAR SESIÓN" at bounding box center [1125, 32] width 142 height 29
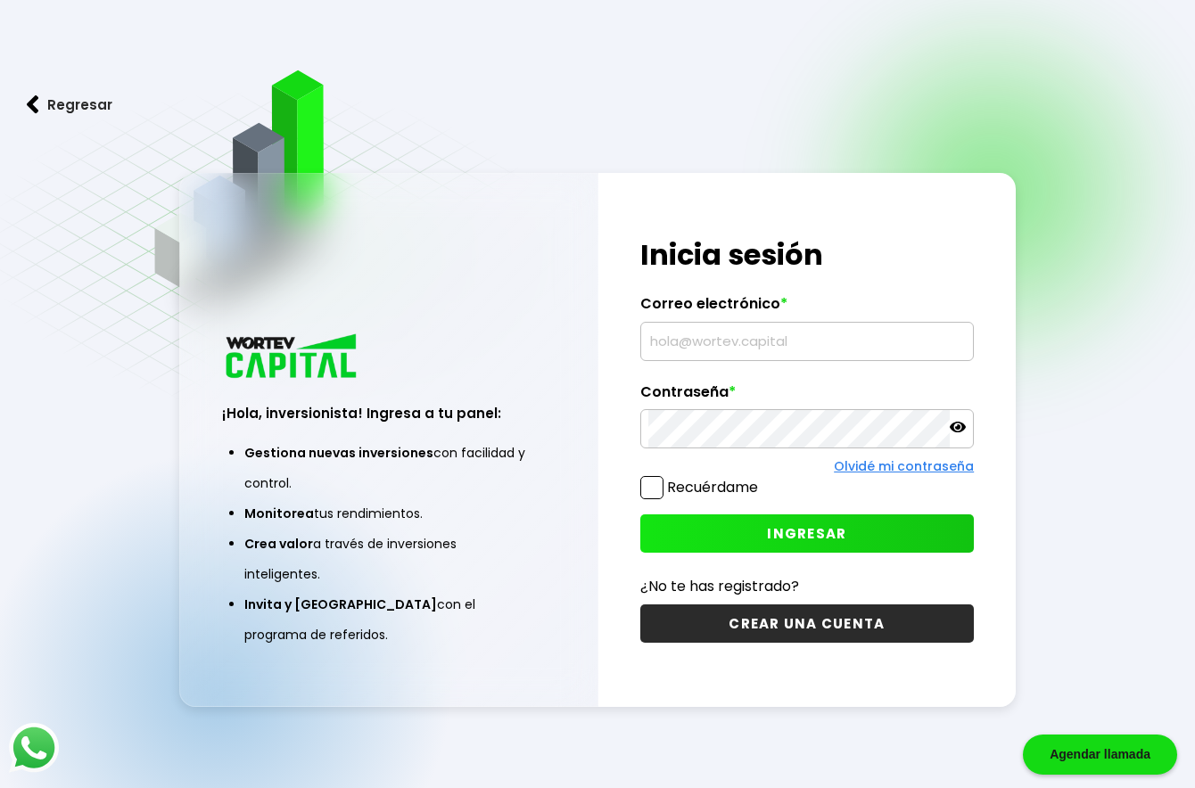
click at [730, 350] on input "text" at bounding box center [807, 341] width 318 height 37
type input "[EMAIL_ADDRESS][DOMAIN_NAME]"
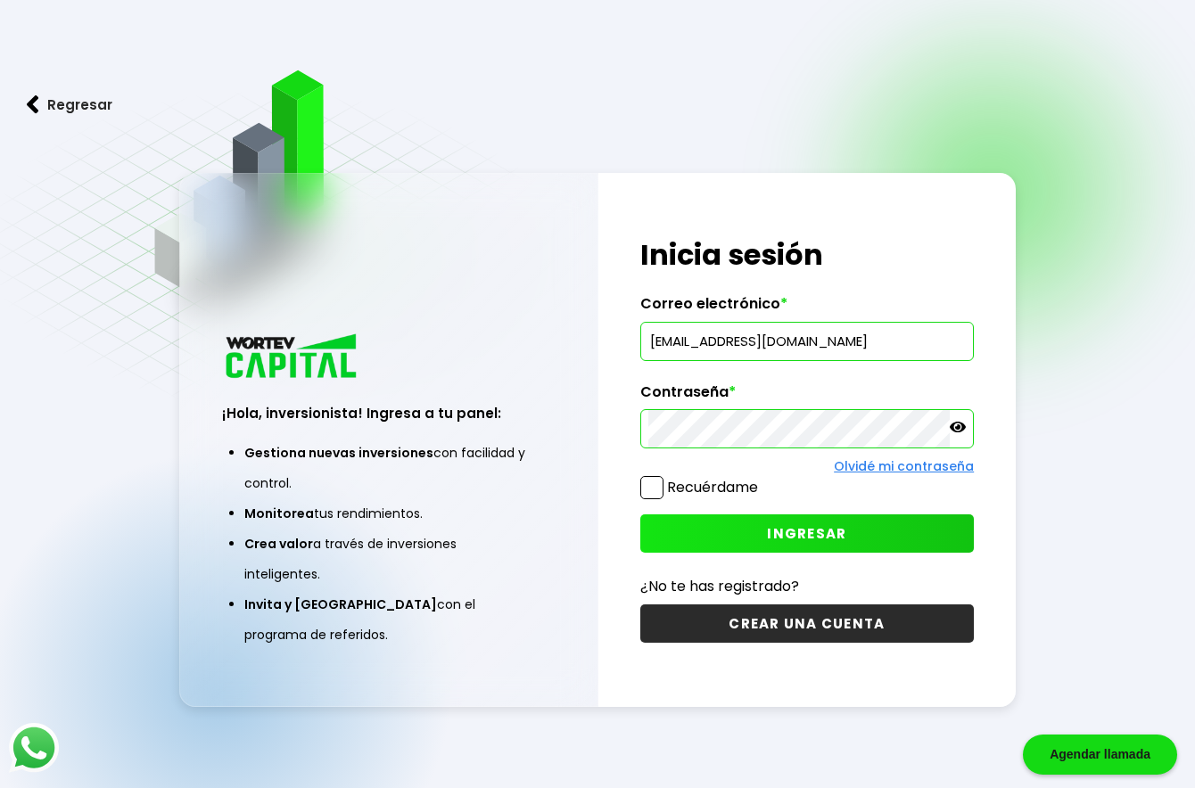
click at [829, 535] on span "INGRESAR" at bounding box center [806, 533] width 79 height 19
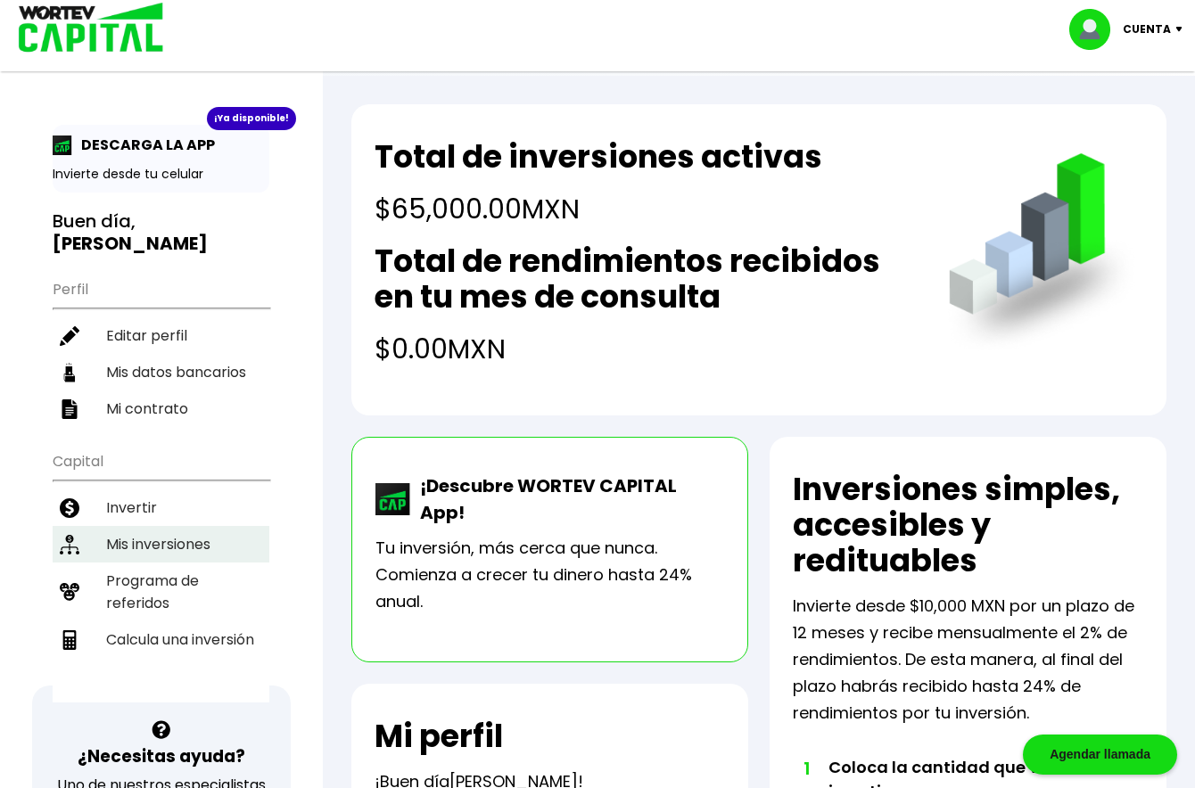
click at [161, 532] on li "Mis inversiones" at bounding box center [161, 544] width 217 height 37
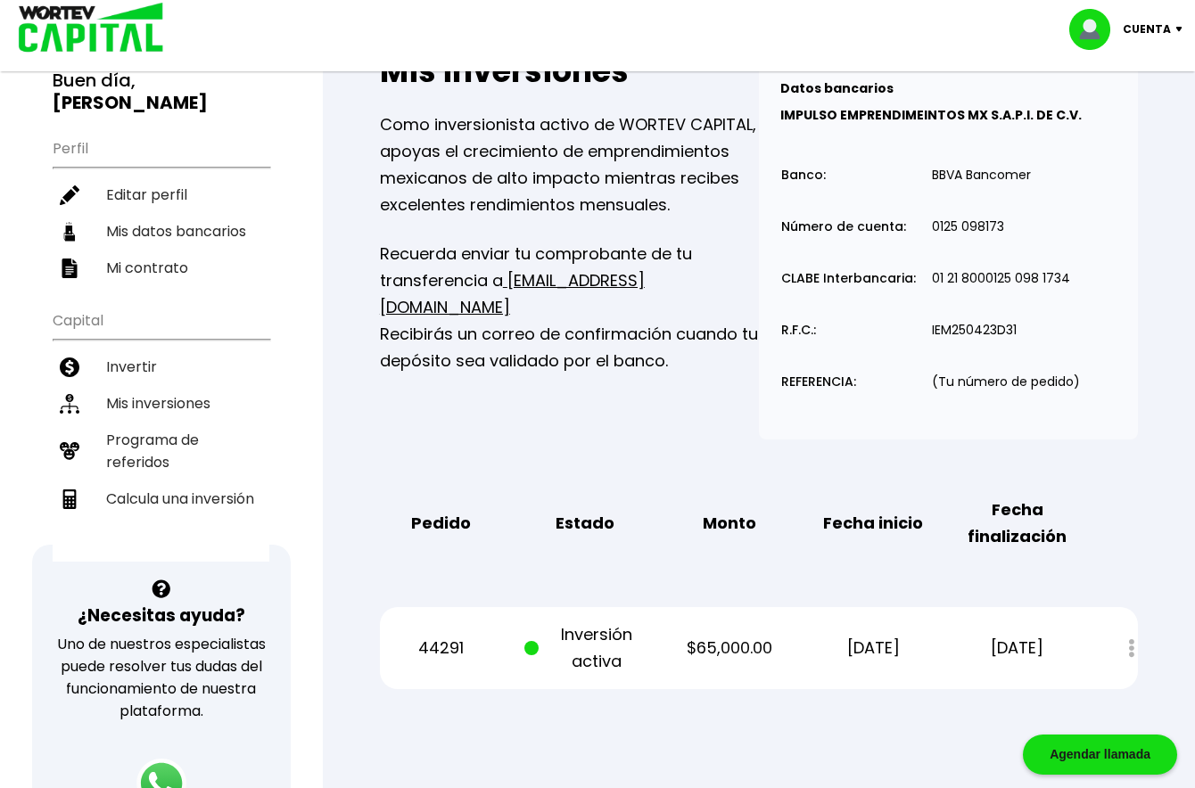
scroll to position [238, 0]
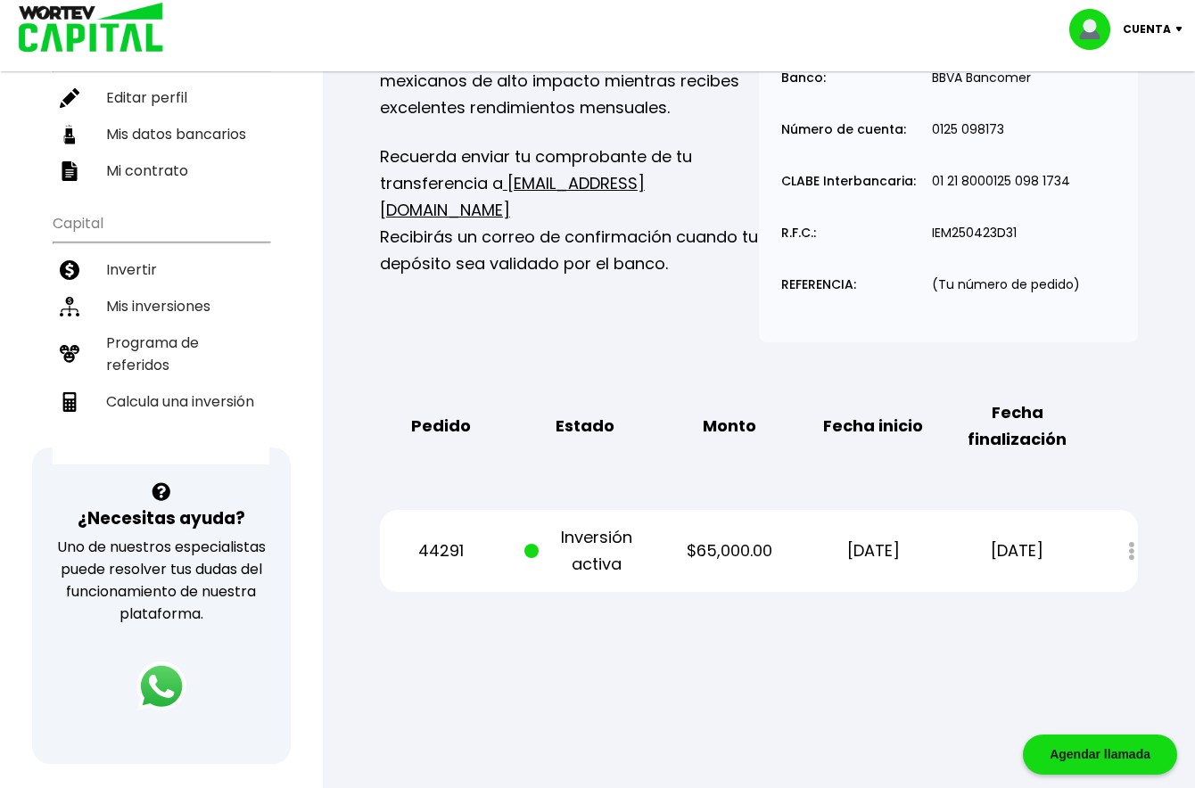
click at [1134, 532] on div "Estado de cuenta" at bounding box center [1119, 551] width 38 height 38
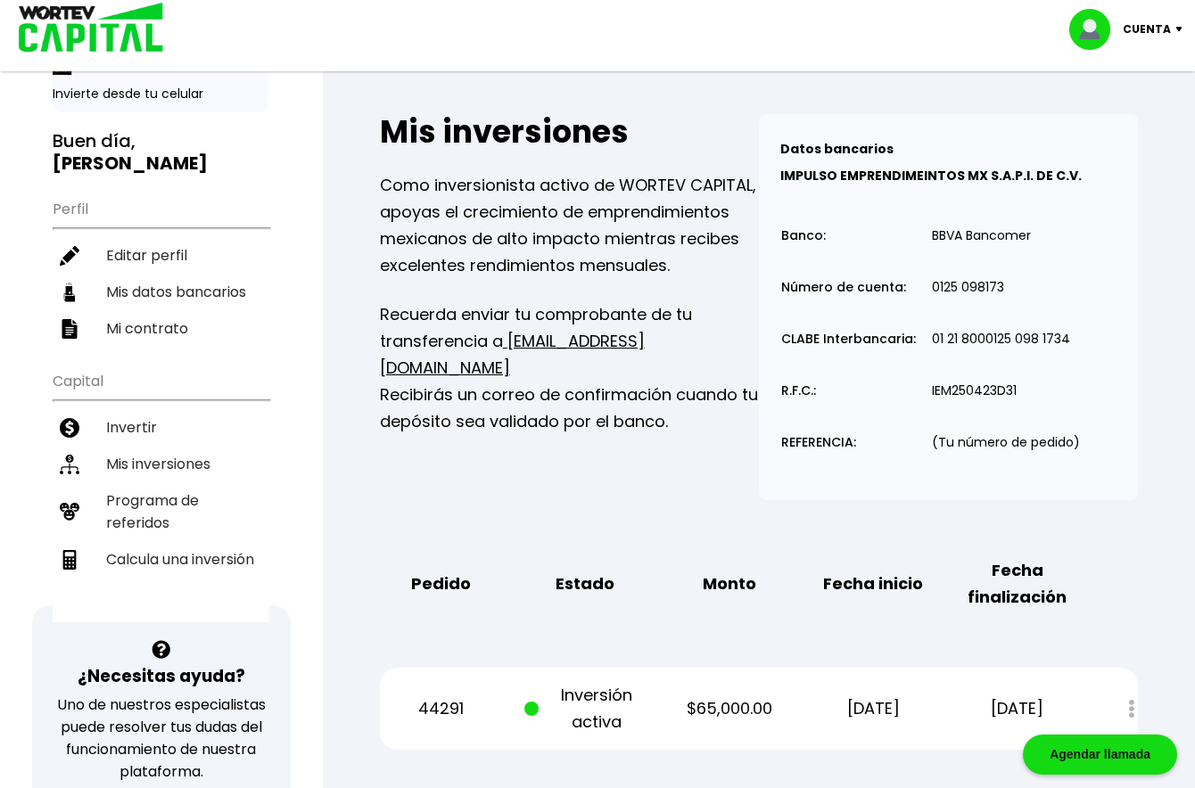
scroll to position [119, 0]
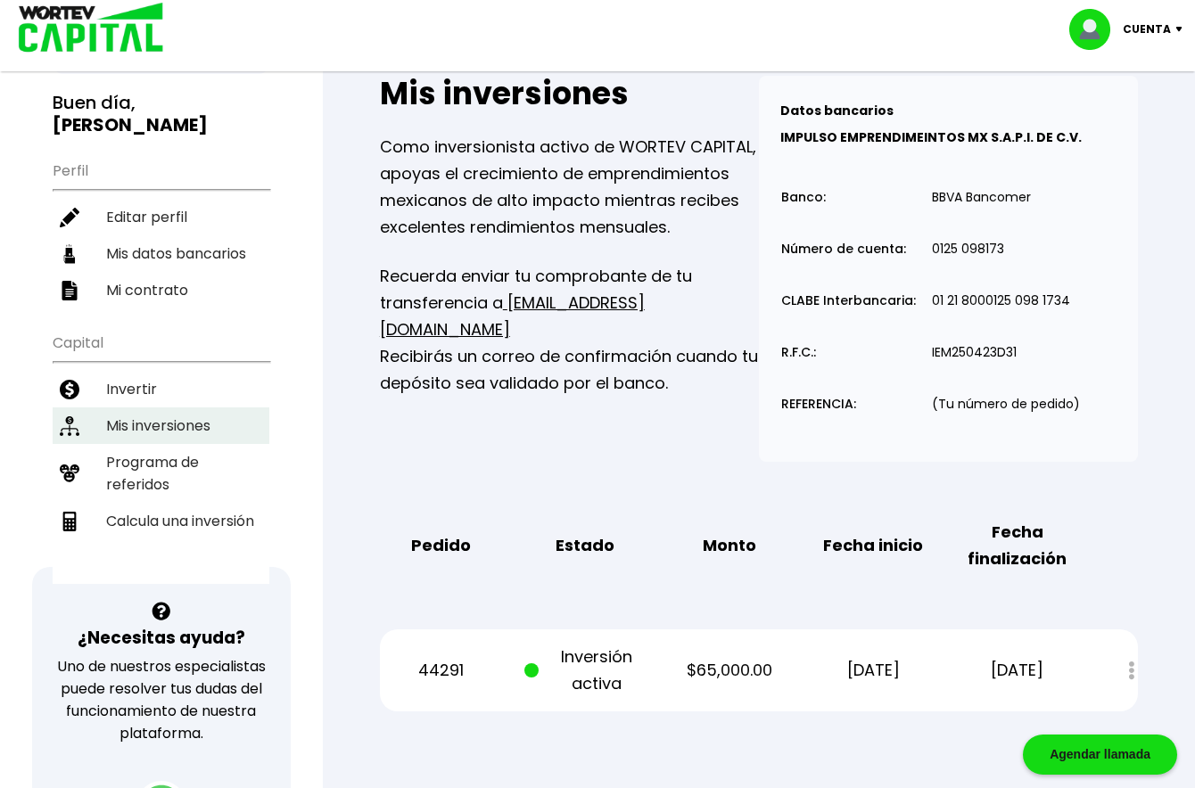
click at [193, 433] on li "Mis inversiones" at bounding box center [161, 426] width 217 height 37
click at [226, 530] on li "Calcula una inversión" at bounding box center [161, 521] width 217 height 37
select select "1"
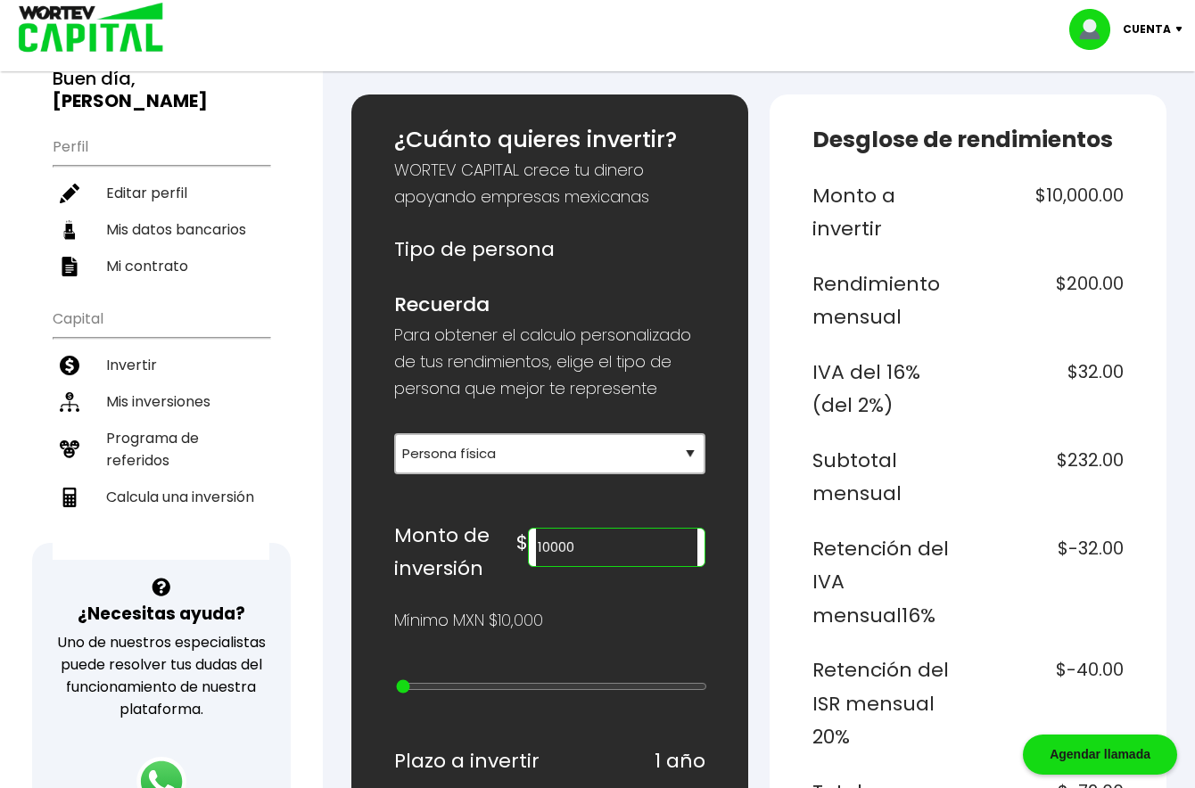
scroll to position [357, 0]
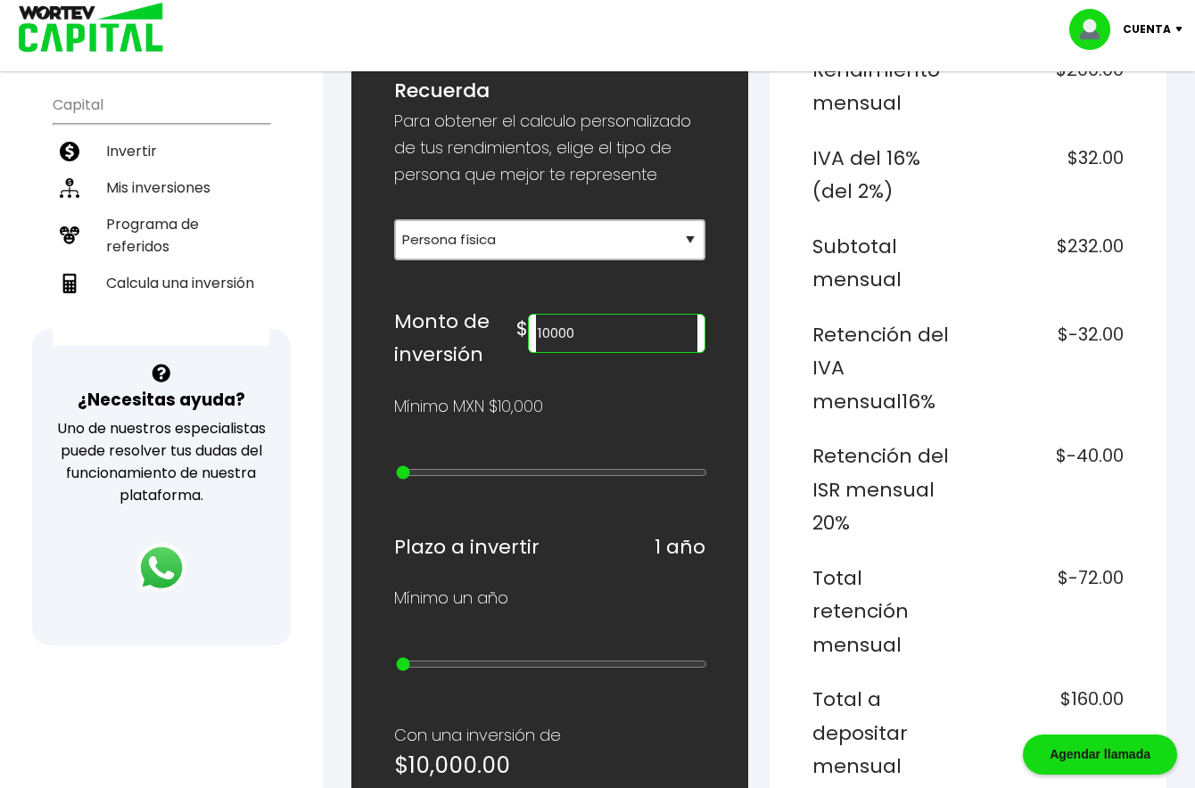
click at [631, 336] on input "10000" at bounding box center [616, 333] width 161 height 37
type input "1"
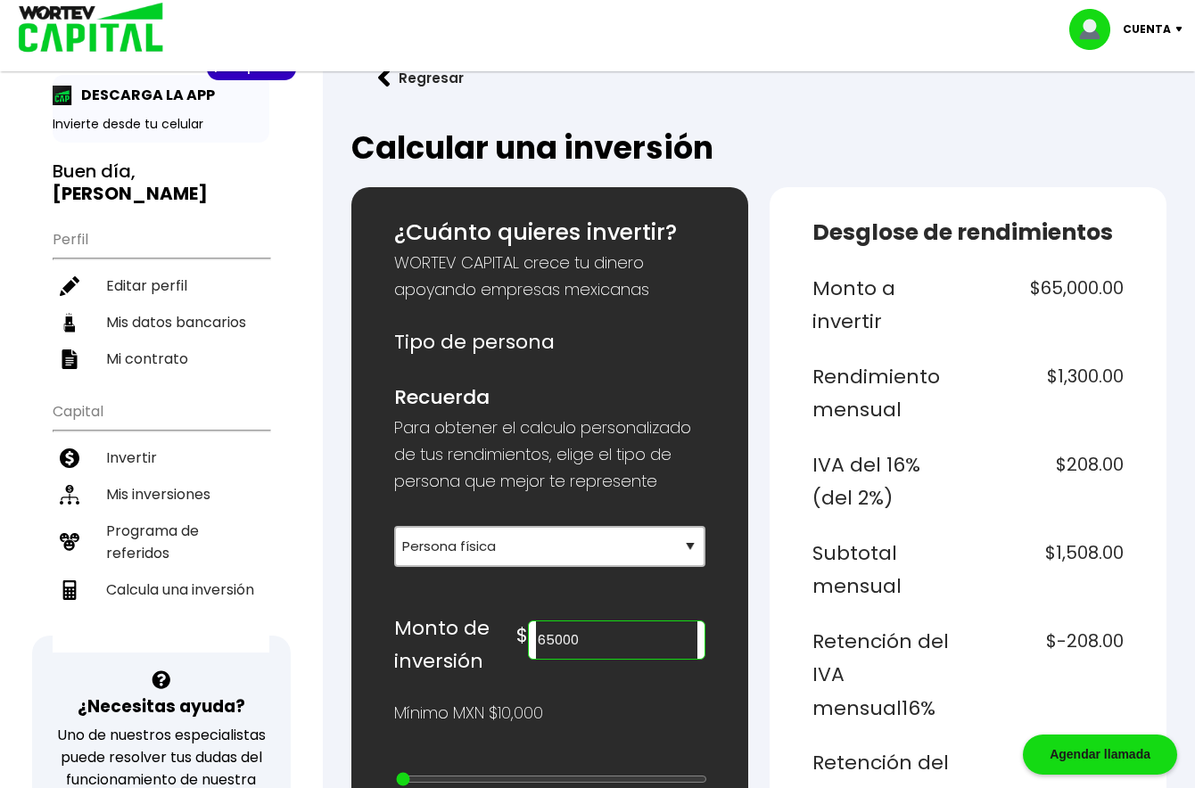
scroll to position [0, 0]
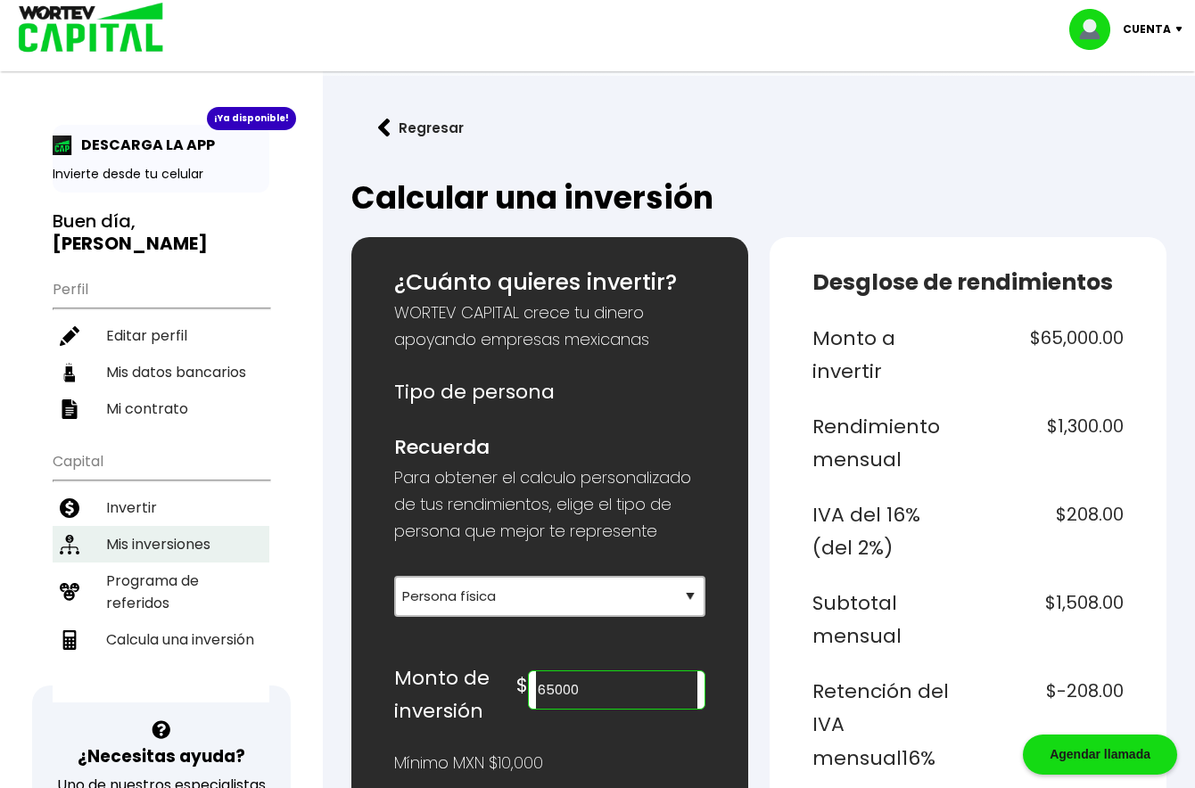
type input "65000"
click at [166, 534] on li "Mis inversiones" at bounding box center [161, 544] width 217 height 37
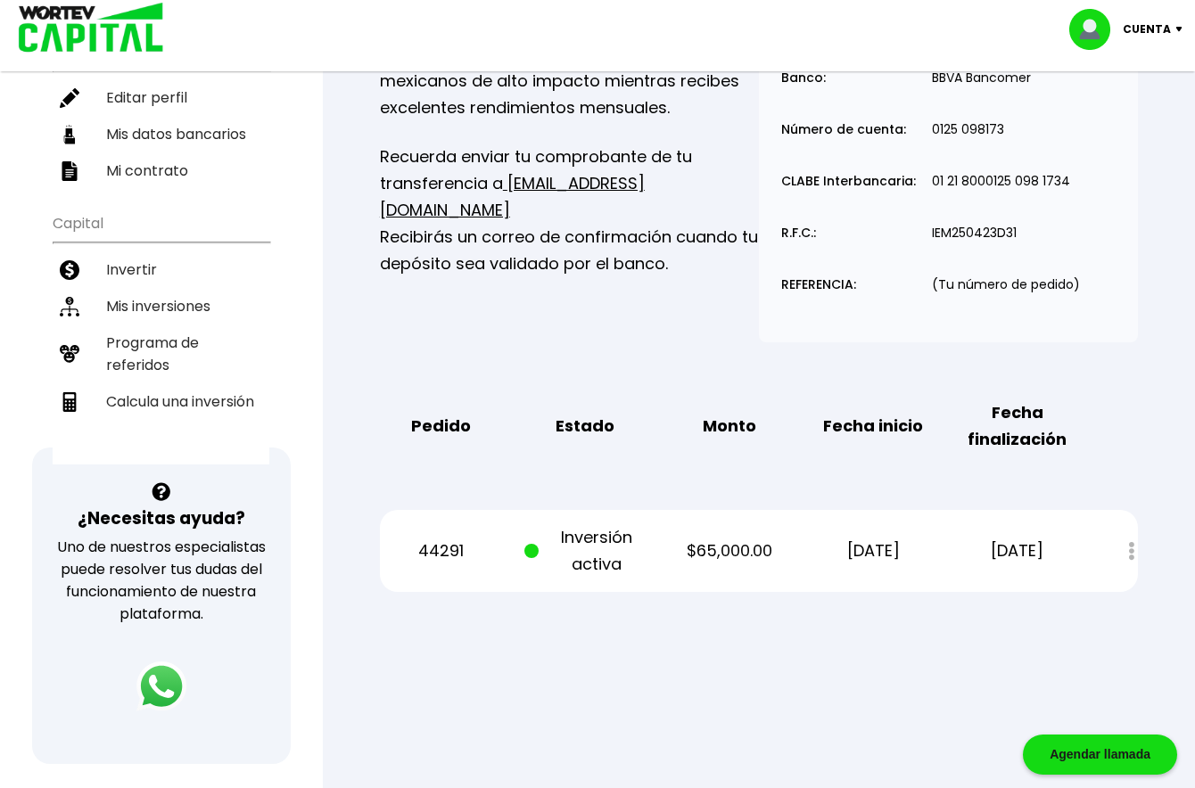
scroll to position [119, 0]
